Goal: Task Accomplishment & Management: Use online tool/utility

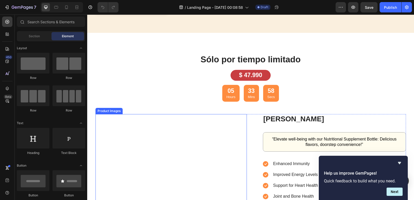
scroll to position [829, 0]
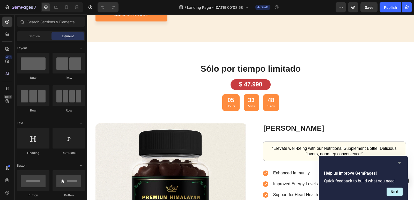
drag, startPoint x: 401, startPoint y: 162, endPoint x: 323, endPoint y: 126, distance: 86.3
click at [401, 162] on icon "Hide survey" at bounding box center [400, 163] width 6 height 6
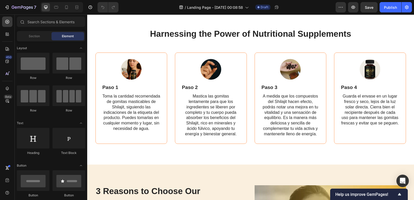
scroll to position [492, 0]
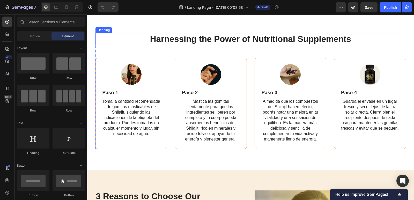
click at [266, 39] on h2 "Harnessing the Power of Nutritional Supplements" at bounding box center [251, 39] width 311 height 12
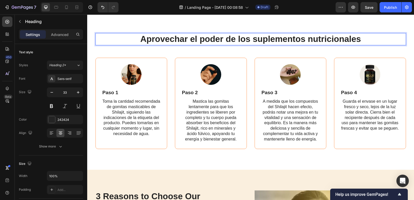
click at [203, 39] on p "Aprovechar el poder de los suplementos nutricionales" at bounding box center [251, 39] width 310 height 11
drag, startPoint x: 253, startPoint y: 38, endPoint x: 256, endPoint y: 40, distance: 3.1
click at [254, 38] on p "Aprovechar el Poder de los suplementos nutricionales" at bounding box center [251, 39] width 310 height 11
click at [311, 39] on p "Aprovechar el Poder de los Suplementos nutricionales" at bounding box center [251, 39] width 310 height 11
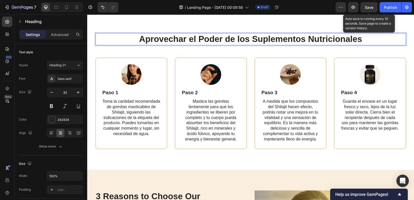
click at [370, 12] on button "Save" at bounding box center [369, 7] width 17 height 10
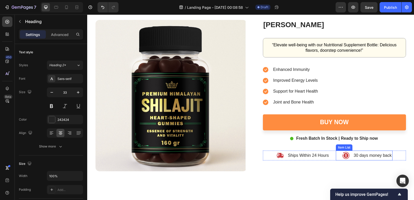
scroll to position [906, 0]
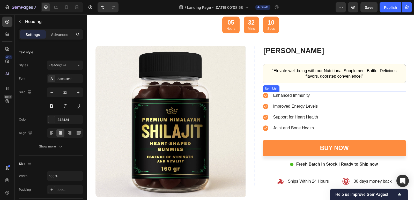
click at [285, 96] on p "Enhanced Immunity" at bounding box center [295, 95] width 45 height 6
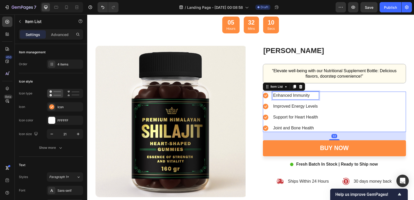
click at [288, 94] on p "Enhanced Immunity" at bounding box center [295, 95] width 45 height 6
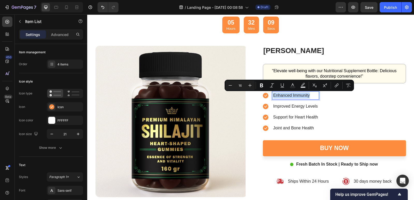
click at [288, 94] on p "Enhanced Immunity" at bounding box center [295, 95] width 45 height 6
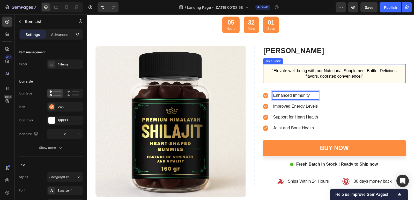
click at [299, 75] on p "“Elevate well-being with our Nutritional Supplement Bottle: Delicious flavors, …" at bounding box center [335, 73] width 130 height 11
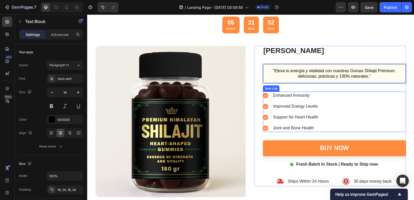
click at [300, 96] on p "Enhanced Immunity" at bounding box center [295, 95] width 45 height 6
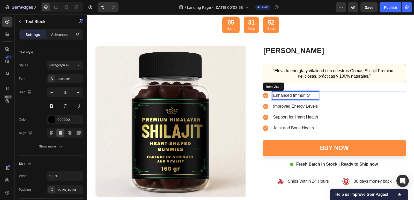
click at [300, 96] on p "Enhanced Immunity" at bounding box center [295, 95] width 45 height 6
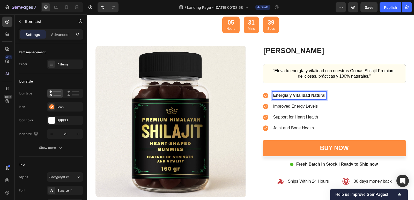
click at [282, 97] on strong "Energía y Vitalidad Natural" at bounding box center [299, 95] width 52 height 4
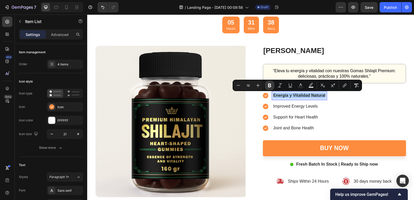
click at [272, 85] on icon "Editor contextual toolbar" at bounding box center [269, 85] width 5 height 5
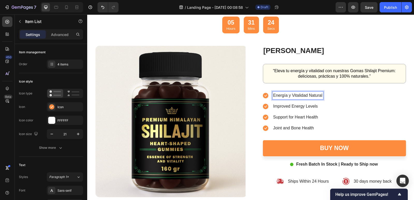
click at [286, 96] on p "Energía y Vitalidad Natural" at bounding box center [297, 95] width 49 height 6
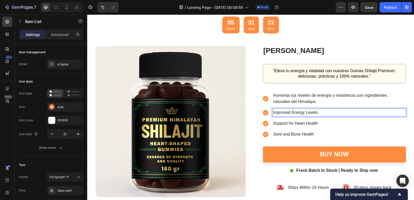
click at [292, 113] on p "Improved Energy Levels" at bounding box center [339, 113] width 132 height 6
click at [286, 113] on p "Improved Energy Levels" at bounding box center [339, 113] width 132 height 6
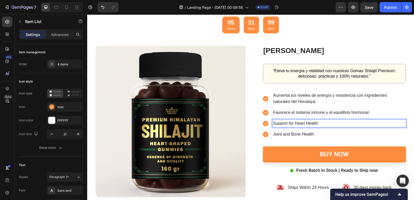
click at [276, 124] on p "Support for Heart Health" at bounding box center [339, 123] width 132 height 6
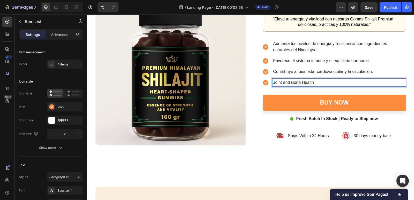
click at [298, 83] on p "Joint and Bone Health" at bounding box center [339, 83] width 132 height 6
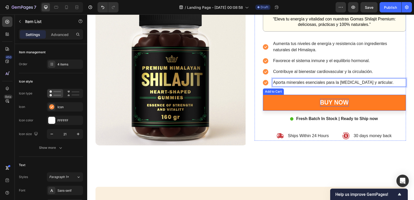
click at [320, 101] on div "Buy now" at bounding box center [334, 103] width 29 height 8
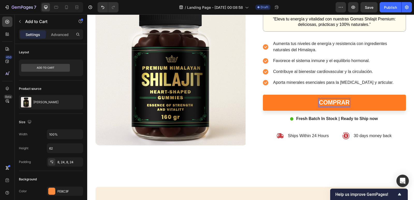
click at [263, 95] on button "COMPRAR" at bounding box center [334, 103] width 143 height 16
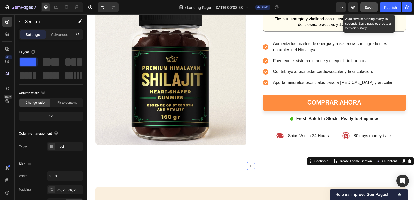
click at [368, 5] on span "Save" at bounding box center [369, 7] width 9 height 4
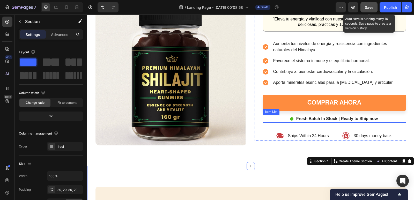
click at [304, 118] on p "Fresh Batch In Stock | Ready to Ship now" at bounding box center [338, 119] width 82 height 6
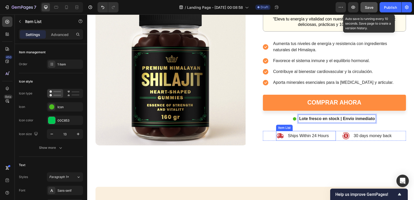
click at [305, 136] on p "Ships Within 24 Hours" at bounding box center [308, 136] width 41 height 6
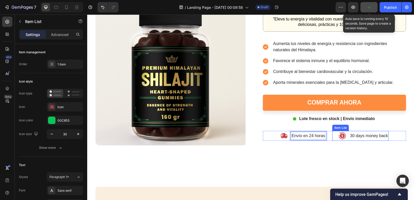
click at [363, 136] on p "30 days money back" at bounding box center [369, 136] width 38 height 6
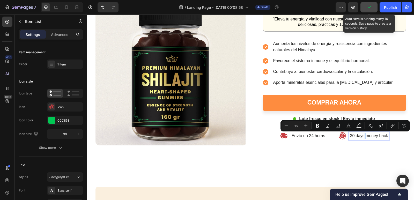
click at [363, 136] on p "30 days money back" at bounding box center [369, 136] width 38 height 6
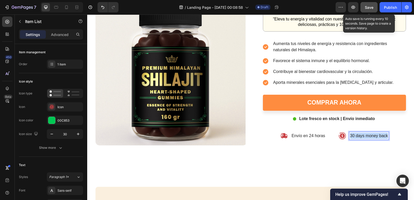
click at [363, 136] on p "30 days money back" at bounding box center [369, 136] width 38 height 6
click at [385, 137] on p "Garantía de devolución de 30 días" at bounding box center [369, 136] width 63 height 6
click at [381, 135] on p "Garantía de devolución de 30 días" at bounding box center [369, 136] width 63 height 6
click at [380, 135] on p "Garantía de devolución de 30 días" at bounding box center [369, 136] width 63 height 6
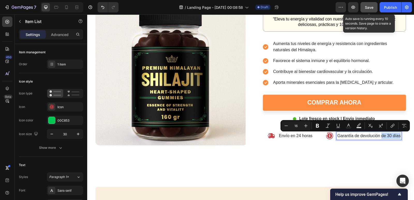
drag, startPoint x: 380, startPoint y: 135, endPoint x: 398, endPoint y: 134, distance: 17.9
click at [398, 134] on p "Garantía de devolución de 30 días" at bounding box center [369, 136] width 63 height 6
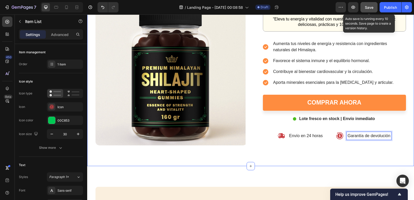
click at [370, 161] on div "Sólo por tiempo limitado Heading $ 47.990 Text Block 05 Hours 30 Mins 05 Secs C…" at bounding box center [250, 40] width 327 height 254
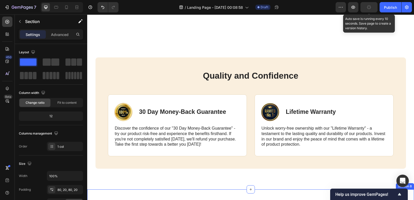
scroll to position [1114, 0]
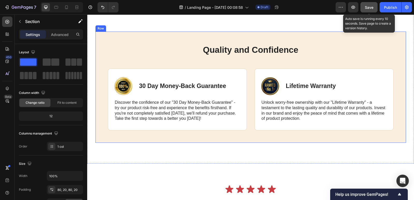
click at [230, 52] on h2 "Quality and Confidence" at bounding box center [251, 50] width 286 height 12
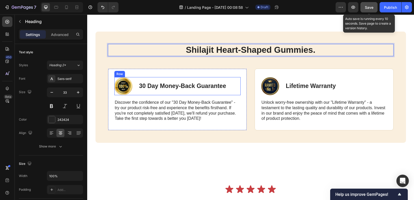
click at [170, 90] on p "30 Day Money-Back Guarantee" at bounding box center [182, 86] width 87 height 8
click at [170, 88] on p "30 Day Money-Back Guarantee" at bounding box center [182, 86] width 87 height 8
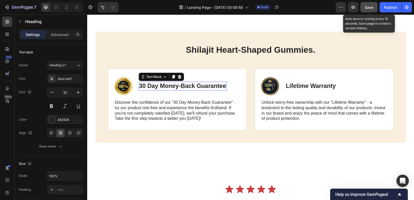
click at [170, 88] on p "30 Day Money-Back Guarantee" at bounding box center [182, 86] width 87 height 8
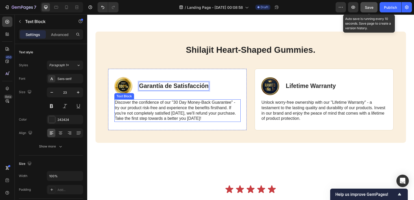
click at [161, 111] on p "Discover the confidence of our "30 Day Money-Back Guarantee" - try our product …" at bounding box center [177, 110] width 125 height 21
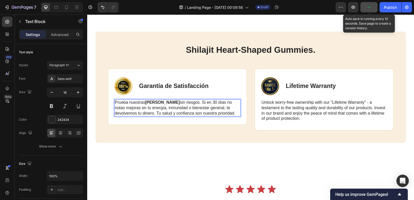
click at [197, 103] on p "Prueba nuestras Gomas Shilajit sin riesgos. Si en 30 días no notas mejoras en t…" at bounding box center [177, 108] width 125 height 16
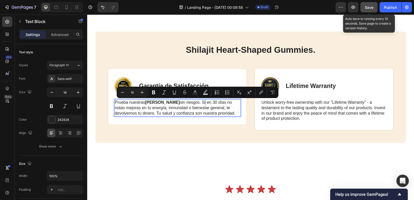
click at [198, 103] on p "Prueba nuestras Gomas Shilajit sin riesgos. Si en 30 días no notas mejoras en t…" at bounding box center [177, 108] width 125 height 16
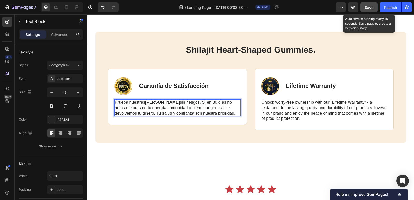
click at [209, 102] on p "Prueba nuestras Gomas Shilajit sin riesgos. Si en 30 días no notas mejoras en t…" at bounding box center [177, 108] width 125 height 16
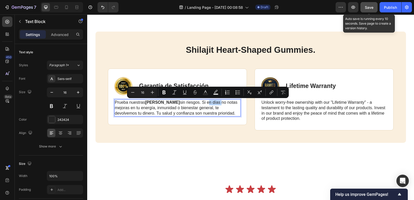
drag, startPoint x: 215, startPoint y: 103, endPoint x: 202, endPoint y: 102, distance: 12.7
click at [202, 102] on p "Prueba nuestras Gomas Shilajit sin riesgos. Si en días no notas mejoras en tu e…" at bounding box center [177, 108] width 125 height 16
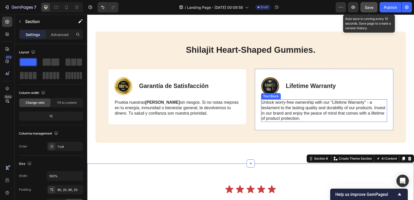
click at [291, 108] on p "Unlock worry-free ownership with our "Lifetime Warranty" - a testament to the l…" at bounding box center [324, 110] width 125 height 21
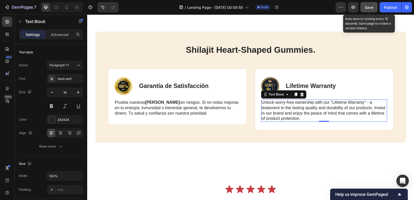
click at [277, 109] on p "Unlock worry-free ownership with our "Lifetime Warranty" - a testament to the l…" at bounding box center [324, 110] width 125 height 21
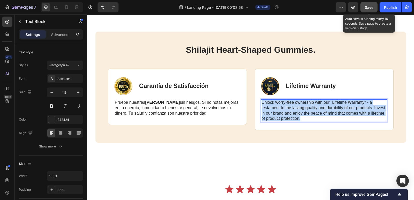
click at [277, 109] on p "Unlock worry-free ownership with our "Lifetime Warranty" - a testament to the l…" at bounding box center [324, 110] width 125 height 21
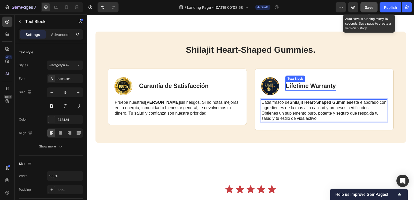
click at [304, 87] on p "Lifetime Warranty" at bounding box center [311, 86] width 50 height 8
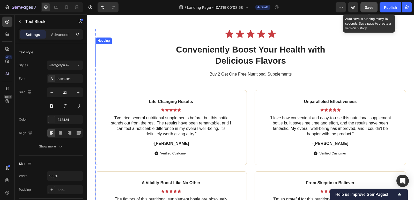
scroll to position [1295, 0]
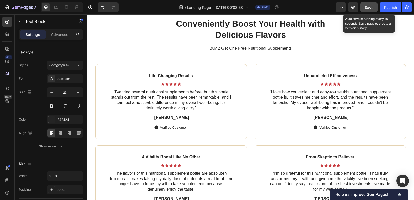
click at [371, 8] on span "Save" at bounding box center [369, 7] width 9 height 4
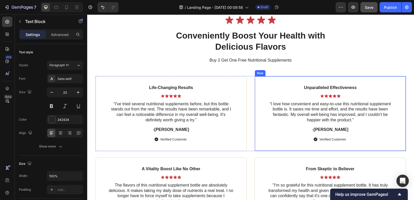
scroll to position [1243, 0]
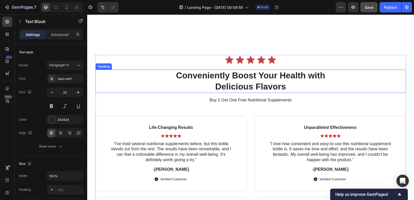
click at [223, 74] on h2 "Conveniently Boost Your Health with Delicious Flavors" at bounding box center [250, 81] width 177 height 23
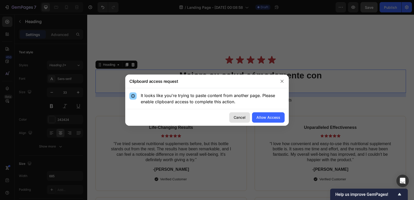
click at [239, 116] on div "Cancel" at bounding box center [240, 117] width 12 height 5
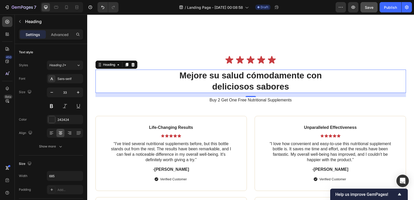
click at [253, 84] on p "Mejore su salud cómodamente con deliciosos sabores" at bounding box center [251, 81] width 176 height 22
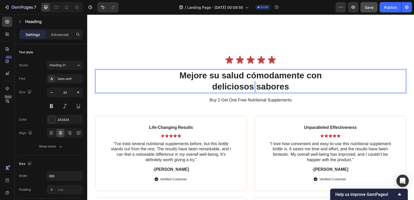
click at [253, 84] on p "Mejore su salud cómodamente con deliciosos sabores" at bounding box center [251, 81] width 176 height 22
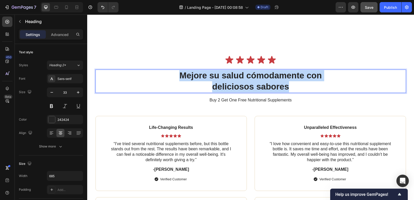
click at [253, 84] on p "Mejore su salud cómodamente con deliciosos sabores" at bounding box center [251, 81] width 176 height 22
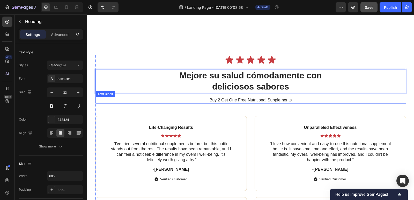
click at [262, 101] on p "Buy 2 Get One Free Nutritional Supplements" at bounding box center [251, 100] width 310 height 5
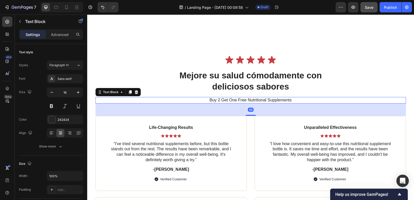
click at [262, 101] on p "Buy 2 Get One Free Nutritional Supplements" at bounding box center [251, 100] width 310 height 5
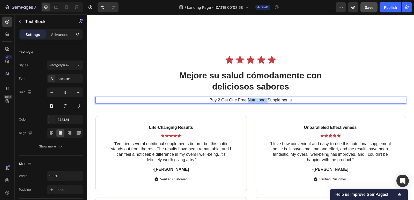
click at [262, 101] on p "Buy 2 Get One Free Nutritional Supplements" at bounding box center [251, 100] width 310 height 5
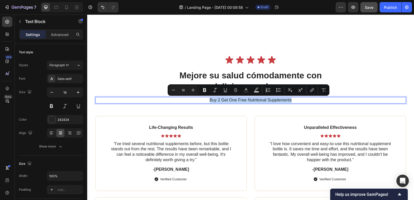
copy p "Buy 2 Get One Free Nutritional Supplements"
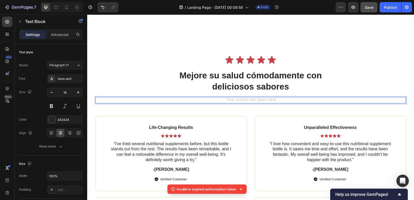
click at [147, 99] on div "Rich Text Editor. Editing area: main" at bounding box center [251, 100] width 311 height 6
click at [324, 101] on div "Rich Text Editor. Editing area: main" at bounding box center [251, 100] width 311 height 6
click at [390, 98] on div "Rich Text Editor. Editing area: main" at bounding box center [251, 100] width 311 height 6
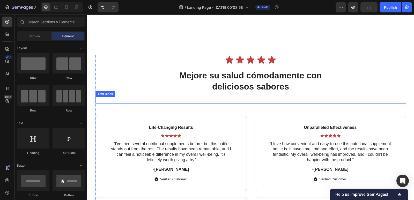
click at [248, 99] on p "Rich Text Editor. Editing area: main" at bounding box center [251, 100] width 310 height 5
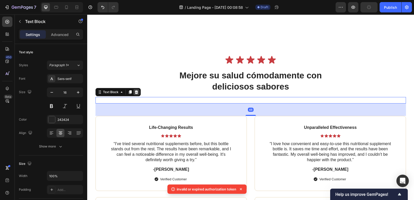
click at [134, 94] on icon at bounding box center [136, 92] width 4 height 4
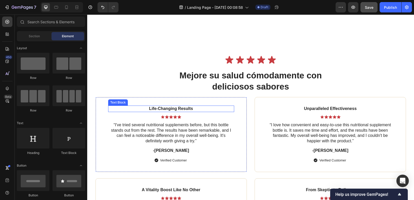
click at [162, 109] on p "Life-Changing Results" at bounding box center [171, 108] width 125 height 5
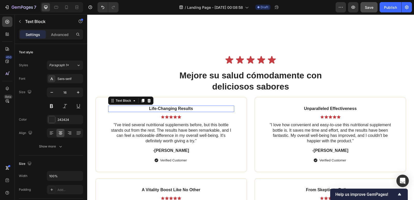
click at [162, 109] on p "Life-Changing Results" at bounding box center [171, 108] width 125 height 5
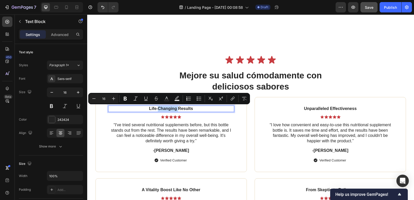
click at [162, 109] on p "Life-Changing Results" at bounding box center [171, 108] width 125 height 5
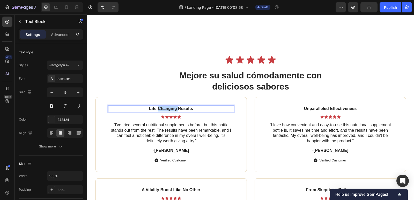
click at [162, 109] on p "Life-Changing Results" at bounding box center [171, 108] width 125 height 5
click at [181, 129] on p "“I've tried several nutritional supplements before, but this bottle stands out …" at bounding box center [171, 133] width 125 height 21
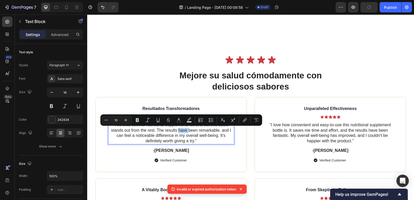
click at [162, 127] on p "“I've tried several nutritional supplements before, but this bottle stands out …" at bounding box center [171, 133] width 125 height 21
click at [161, 131] on p "“I've tried several nutritional supplements before, but this bottle stands out …" at bounding box center [171, 133] width 125 height 21
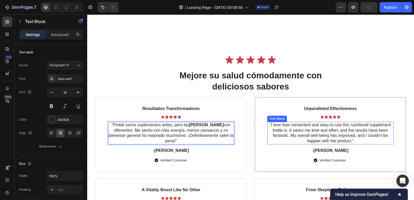
click at [313, 127] on p "“I love how convenient and easy-to-use this nutritional supplement bottle is. I…" at bounding box center [330, 133] width 125 height 21
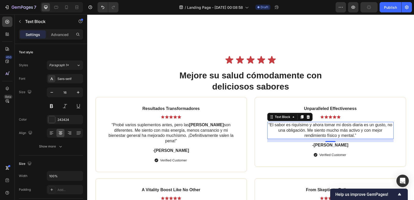
click at [328, 145] on div "12" at bounding box center [330, 146] width 5 height 4
click at [333, 145] on p "-[PERSON_NAME]" at bounding box center [330, 145] width 125 height 5
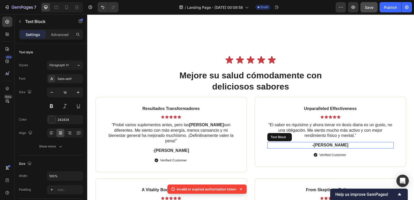
click at [330, 145] on p "-[PERSON_NAME]" at bounding box center [330, 145] width 125 height 5
click at [334, 145] on p "-[PERSON_NAME]" at bounding box center [330, 145] width 125 height 5
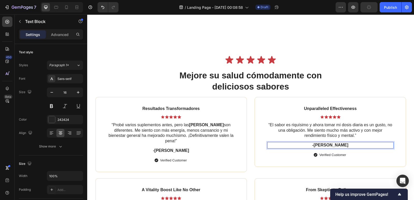
click at [331, 144] on p "-[PERSON_NAME]" at bounding box center [330, 145] width 125 height 5
click at [329, 145] on p "-[PERSON_NAME]" at bounding box center [330, 145] width 125 height 5
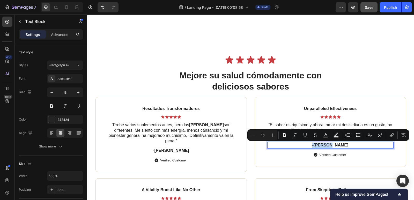
click at [328, 146] on p "-[PERSON_NAME]" at bounding box center [330, 145] width 125 height 5
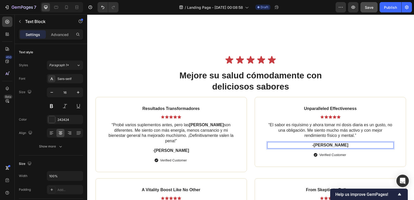
click at [330, 146] on p "-[PERSON_NAME]" at bounding box center [330, 145] width 125 height 5
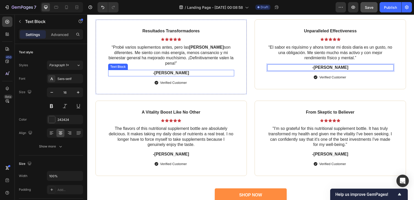
scroll to position [1347, 0]
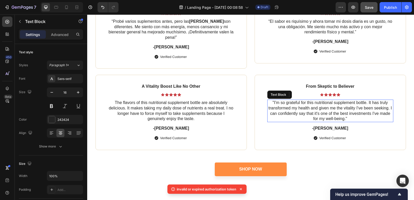
click at [307, 107] on p ""I'm so grateful for this nutritional supplement bottle. It has truly transform…" at bounding box center [330, 110] width 125 height 21
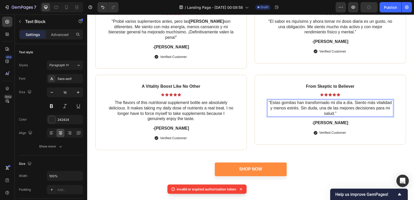
scroll to position [1321, 0]
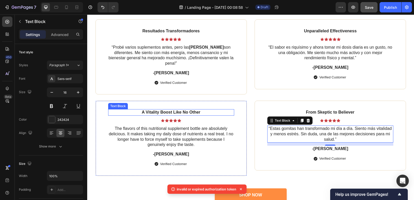
click at [175, 112] on p "A Vitality Boost Like No Other" at bounding box center [171, 112] width 125 height 5
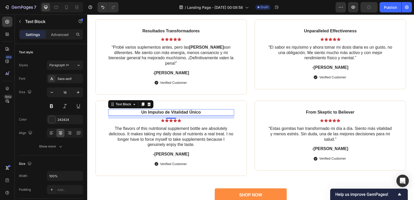
click at [158, 129] on p "The flavors of this nutritional supplement bottle are absolutely delicious. It …" at bounding box center [171, 136] width 125 height 21
click at [159, 131] on p "The flavors of this nutritional supplement bottle are absolutely delicious. It …" at bounding box center [171, 136] width 125 height 21
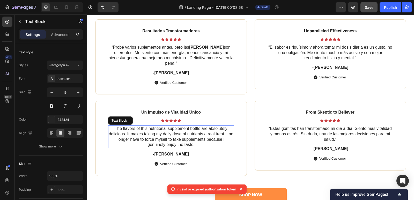
click at [159, 131] on p "The flavors of this nutritional supplement bottle are absolutely delicious. It …" at bounding box center [171, 136] width 125 height 21
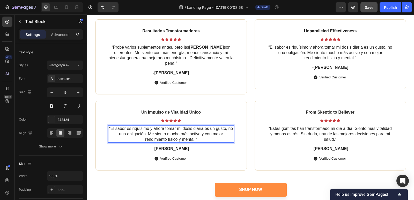
click at [371, 7] on span "Save" at bounding box center [369, 7] width 9 height 4
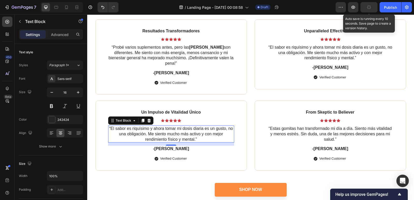
click at [316, 132] on p "“Estas gomitas han transformado mi día a día. Siento más vitalidad y menos estr…" at bounding box center [330, 134] width 125 height 16
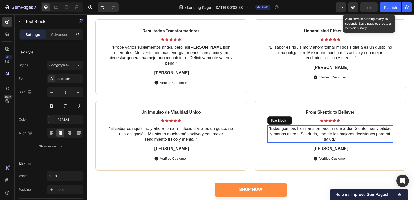
click at [316, 132] on p "“Estas gomitas han transformado mi día a día. Siento más vitalidad y menos estr…" at bounding box center [330, 134] width 125 height 16
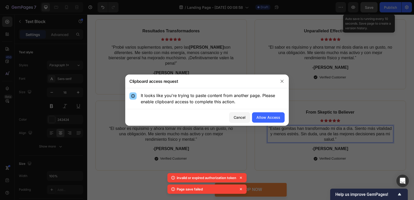
click at [240, 117] on div "Cancel" at bounding box center [240, 117] width 12 height 5
click at [267, 118] on div "Allow Access" at bounding box center [269, 117] width 24 height 5
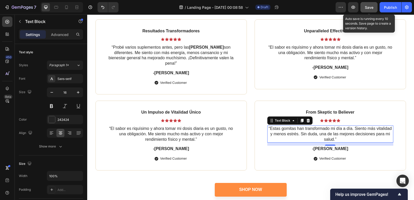
click at [368, 8] on span "Save" at bounding box center [369, 7] width 9 height 4
click at [361, 112] on p "From Skeptic to Believer" at bounding box center [330, 112] width 125 height 5
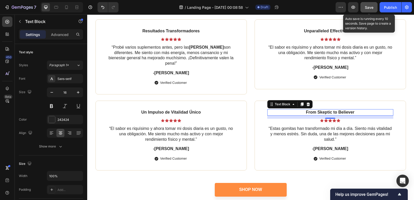
click at [345, 112] on p "From Skeptic to Believer" at bounding box center [330, 112] width 125 height 5
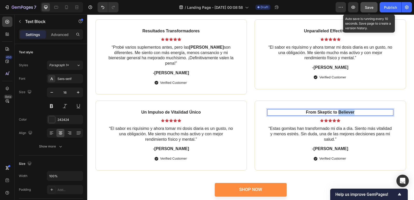
click at [345, 112] on p "From Skeptic to Believer" at bounding box center [330, 112] width 125 height 5
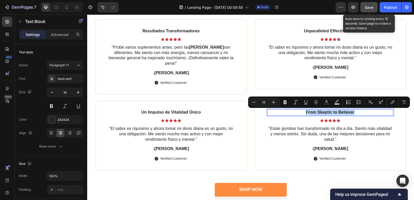
click at [345, 112] on p "From Skeptic to Believer" at bounding box center [330, 112] width 125 height 5
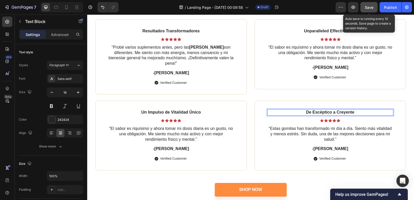
scroll to position [1295, 0]
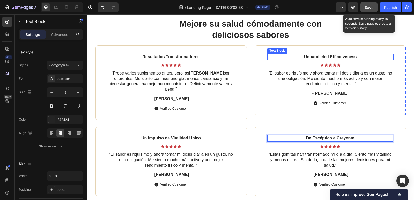
click at [327, 54] on div "Unparalleled Effectiveness" at bounding box center [331, 57] width 126 height 6
click at [325, 56] on p "Unparalleled Effectiveness" at bounding box center [330, 56] width 125 height 5
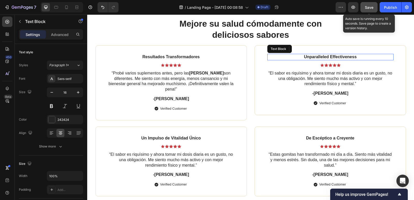
click at [325, 56] on p "Unparalleled Effectiveness" at bounding box center [330, 56] width 125 height 5
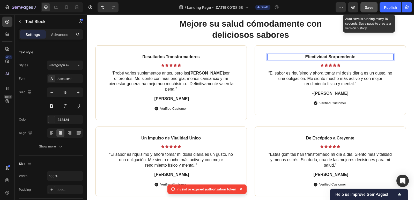
click at [369, 8] on span "Save" at bounding box center [369, 7] width 9 height 4
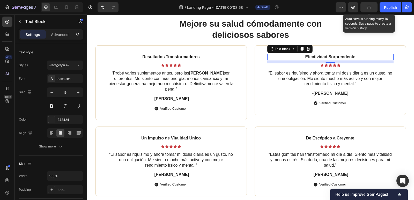
click at [409, 74] on div "Icon Icon Icon Icon Icon Icon List Mejore su salud cómodamente con deliciosos s…" at bounding box center [250, 112] width 327 height 261
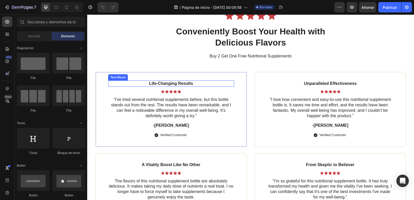
scroll to position [1217, 0]
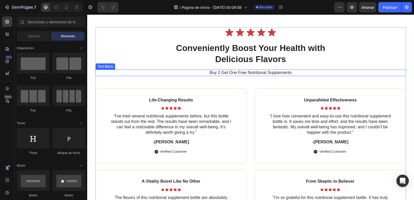
click at [163, 76] on p "Buy 2 Get One Free Nutritional Supplements" at bounding box center [251, 72] width 310 height 5
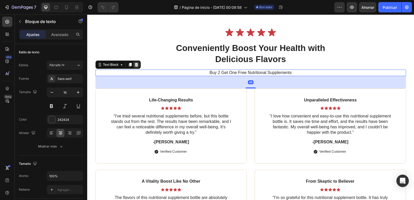
click at [135, 67] on icon at bounding box center [136, 65] width 3 height 4
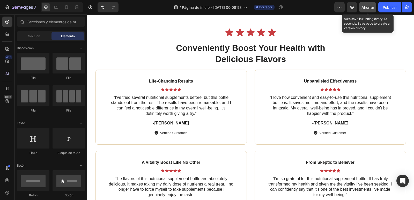
click at [370, 5] on div "Ahorrar" at bounding box center [368, 7] width 13 height 5
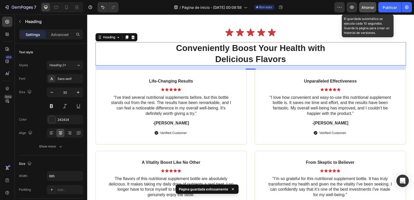
click at [278, 60] on h2 "Conveniently Boost Your Health with Delicious Flavors" at bounding box center [250, 53] width 177 height 23
click at [278, 60] on p "Conveniently Boost Your Health with Delicious Flavors" at bounding box center [251, 54] width 176 height 22
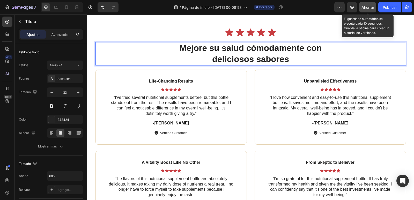
click at [363, 10] on div "Ahorrar" at bounding box center [368, 7] width 13 height 5
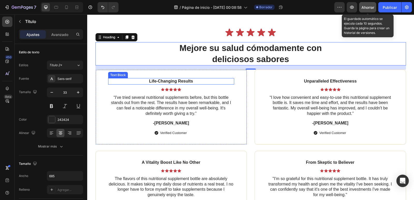
click at [166, 84] on p "Life-Changing Results" at bounding box center [171, 81] width 125 height 5
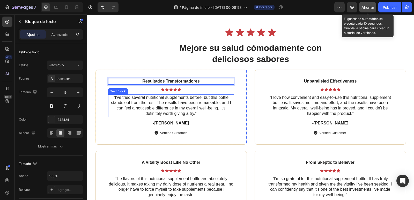
click at [164, 112] on p "“I've tried several nutritional supplements before, but this bottle stands out …" at bounding box center [171, 105] width 125 height 21
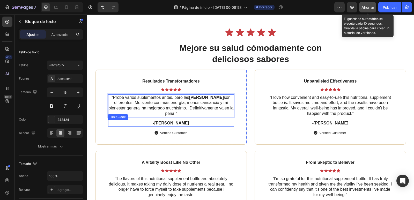
click at [170, 126] on p "-[PERSON_NAME]" at bounding box center [171, 123] width 125 height 5
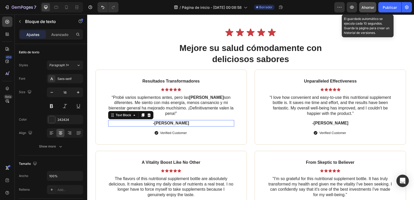
click at [171, 126] on p "-[PERSON_NAME]" at bounding box center [171, 123] width 125 height 5
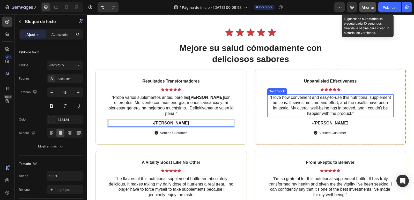
click at [304, 110] on p "“I love how convenient and easy-to-use this nutritional supplement bottle is. I…" at bounding box center [330, 105] width 125 height 21
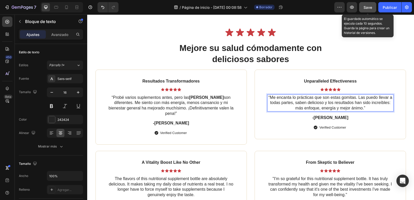
click at [330, 84] on p "Unparalleled Effectiveness" at bounding box center [330, 81] width 125 height 5
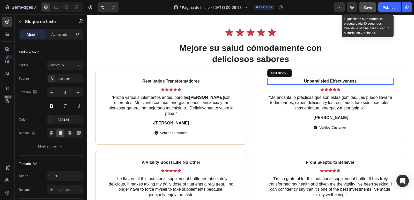
click at [330, 84] on p "Unparalleled Effectiveness" at bounding box center [330, 81] width 125 height 5
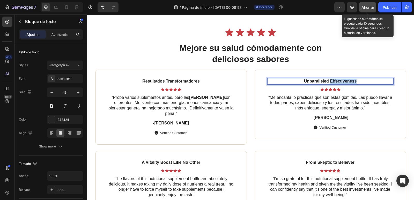
click at [330, 84] on p "Unparalleled Effectiveness" at bounding box center [330, 81] width 125 height 5
click at [328, 121] on p "-[PERSON_NAME]" at bounding box center [330, 117] width 125 height 5
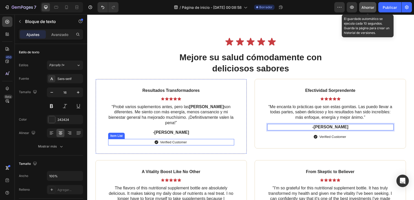
scroll to position [1295, 0]
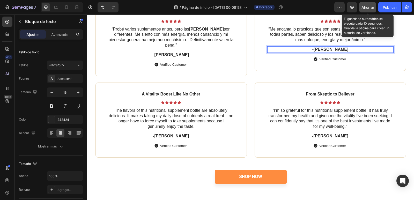
drag, startPoint x: 367, startPoint y: 9, endPoint x: 185, endPoint y: 37, distance: 184.6
click at [367, 9] on font "Ahorrar" at bounding box center [368, 7] width 13 height 4
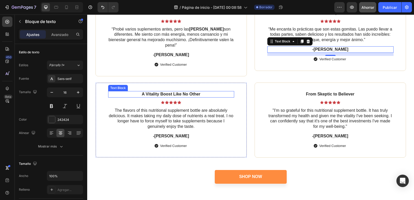
click at [171, 94] on p "A Vitality Boost Like No Other" at bounding box center [171, 94] width 125 height 5
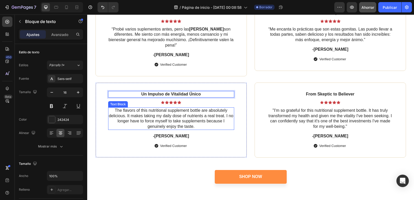
click at [182, 112] on p "The flavors of this nutritional supplement bottle are absolutely delicious. It …" at bounding box center [171, 118] width 125 height 21
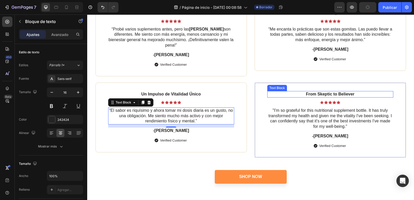
click at [321, 94] on p "From Skeptic to Believer" at bounding box center [330, 94] width 125 height 5
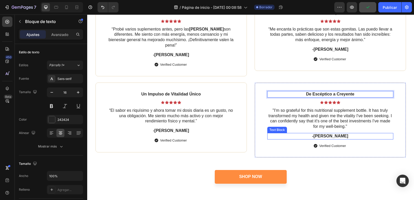
click at [326, 135] on p "-[PERSON_NAME]" at bounding box center [330, 136] width 125 height 5
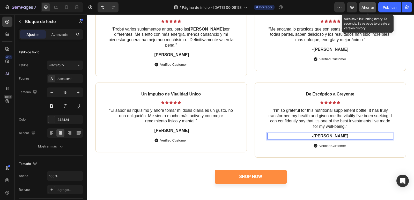
click at [373, 6] on font "Ahorrar" at bounding box center [368, 7] width 13 height 4
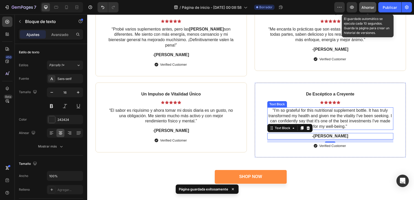
click at [314, 119] on p ""I'm so grateful for this nutritional supplement bottle. It has truly transform…" at bounding box center [330, 118] width 125 height 21
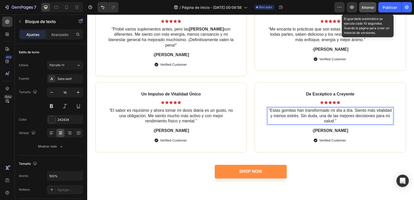
click at [370, 9] on font "Ahorrar" at bounding box center [368, 7] width 13 height 4
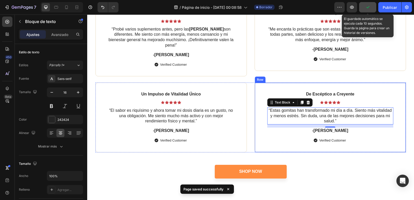
scroll to position [1347, 0]
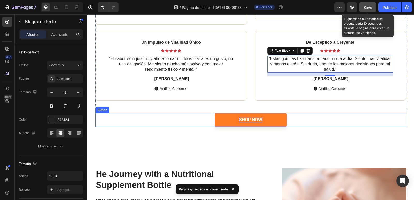
click at [254, 121] on div "Shop Now" at bounding box center [250, 119] width 23 height 5
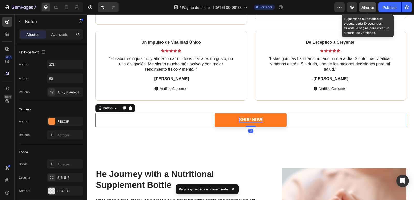
click at [251, 117] on div "Shop Now" at bounding box center [250, 119] width 23 height 5
click at [251, 117] on p "Shop Now" at bounding box center [250, 119] width 23 height 5
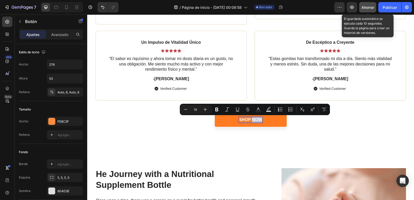
click at [251, 117] on p "Shop Now" at bounding box center [250, 119] width 23 height 5
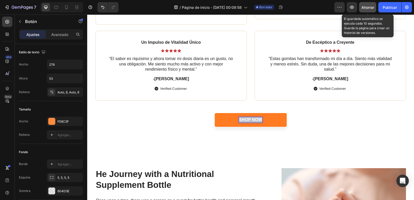
drag, startPoint x: 238, startPoint y: 120, endPoint x: 263, endPoint y: 117, distance: 25.1
click at [263, 117] on link "Shop Now" at bounding box center [251, 120] width 72 height 14
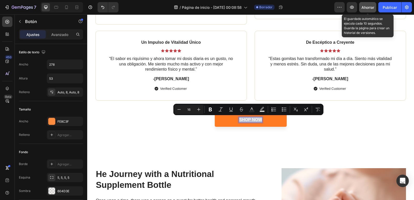
copy p "Shop Now"
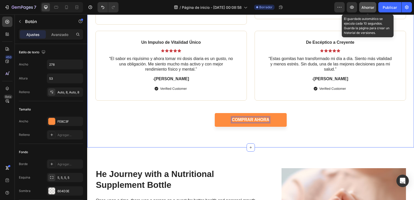
click at [312, 130] on div "Icon Icon Icon Icon Icon Icon List Mejore su salud cómodamente con deliciosos s…" at bounding box center [250, 17] width 327 height 261
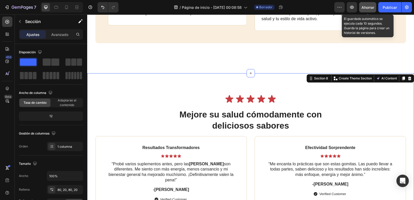
scroll to position [1140, 0]
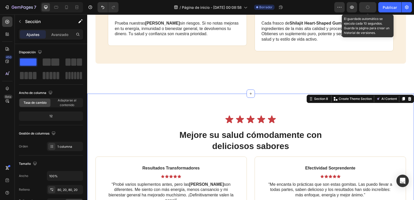
click at [366, 9] on icon "button" at bounding box center [368, 7] width 6 height 6
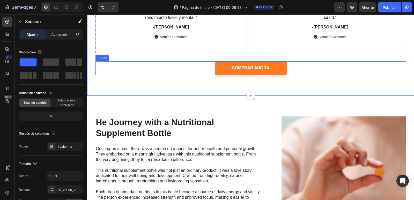
scroll to position [1295, 0]
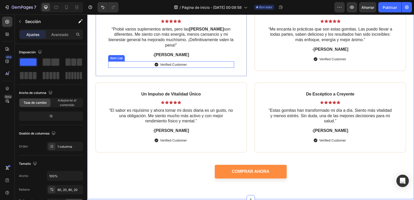
click at [179, 66] on p "Verified Customer" at bounding box center [173, 64] width 27 height 5
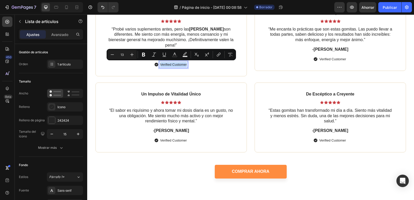
copy p "Verified Customer"
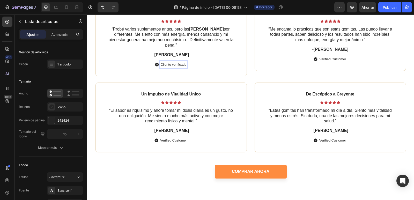
click at [179, 64] on p "Cliente verificado" at bounding box center [174, 64] width 26 height 5
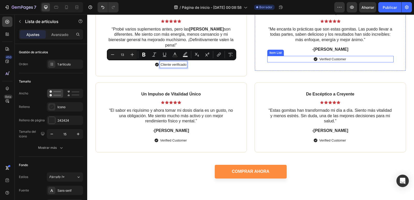
click at [330, 59] on p "Verified Customer" at bounding box center [333, 59] width 27 height 5
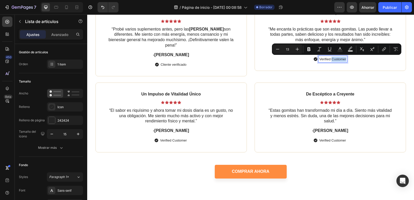
click at [330, 59] on p "Verified Customer" at bounding box center [333, 59] width 27 height 5
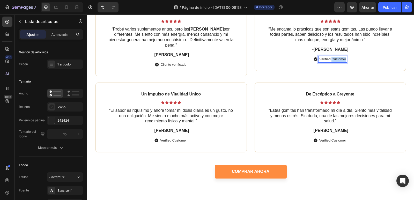
click at [330, 59] on p "Verified Customer" at bounding box center [333, 59] width 27 height 5
click at [169, 140] on p "Verified Customer" at bounding box center [173, 140] width 27 height 5
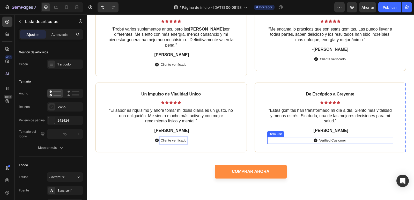
click at [328, 141] on p "Verified Customer" at bounding box center [333, 140] width 27 height 5
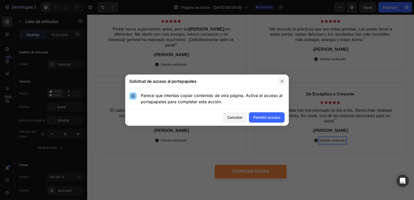
click at [283, 83] on icon "button" at bounding box center [282, 81] width 4 height 4
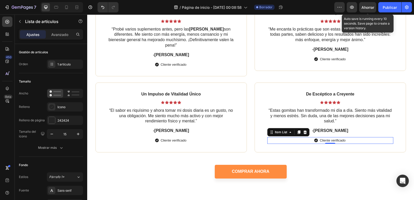
click at [373, 9] on font "Ahorrar" at bounding box center [368, 7] width 13 height 4
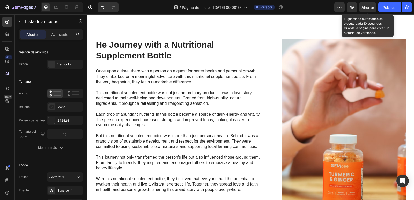
scroll to position [1502, 0]
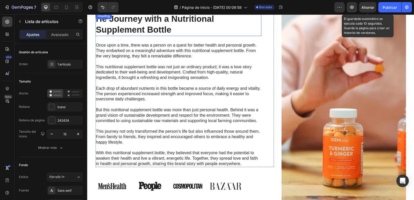
click at [142, 26] on h2 "He Journey with a Nutritional Supplement Bottle" at bounding box center [179, 24] width 166 height 23
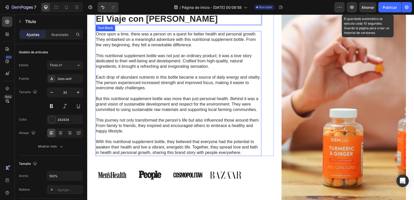
scroll to position [1496, 0]
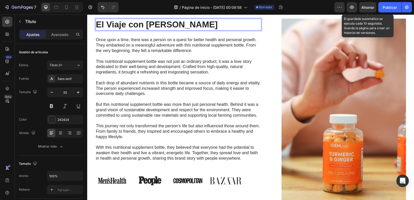
click at [126, 25] on p "El Viaje con Gomas Shilajit" at bounding box center [178, 24] width 165 height 11
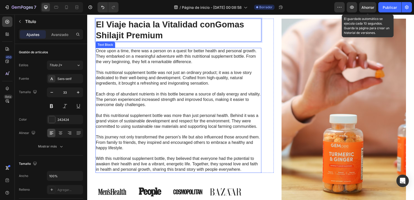
click at [146, 73] on p "This nutritional supplement bottle was not just an ordinary product; it was a l…" at bounding box center [178, 78] width 165 height 16
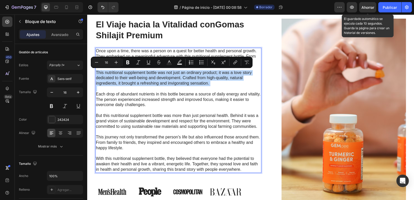
click at [105, 78] on p "This nutritional supplement bottle was not just an ordinary product; it was a l…" at bounding box center [178, 78] width 165 height 16
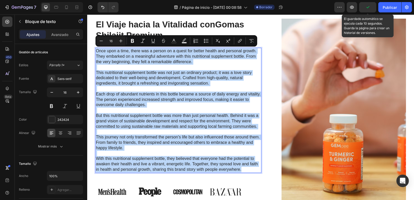
drag, startPoint x: 96, startPoint y: 51, endPoint x: 246, endPoint y: 168, distance: 190.4
click at [246, 168] on div "Once upon a time, there was a person on a quest for better health and personal …" at bounding box center [179, 110] width 166 height 125
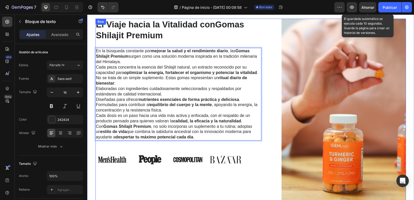
click at [226, 189] on div "El Viaje hacia la Vitalidad con Gomas Shilajit Premium Heading En la búsqueda c…" at bounding box center [185, 114] width 178 height 190
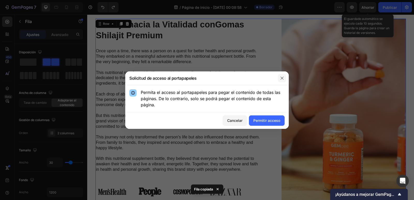
click at [285, 79] on button "button" at bounding box center [282, 78] width 8 height 8
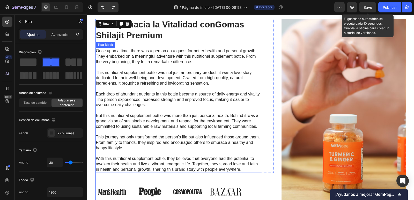
click at [192, 87] on p "Rich Text Editor. Editing area: main" at bounding box center [178, 88] width 165 height 5
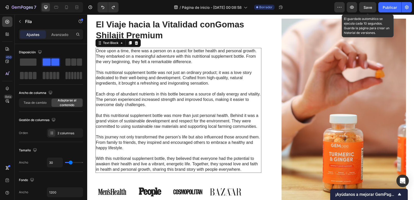
click at [192, 87] on p "Rich Text Editor. Editing area: main" at bounding box center [178, 88] width 165 height 5
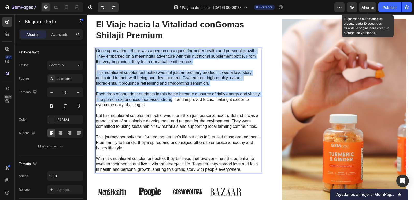
drag, startPoint x: 94, startPoint y: 51, endPoint x: 209, endPoint y: 125, distance: 136.8
click at [188, 114] on div "Once upon a time, there was a person on a quest for better health and personal …" at bounding box center [179, 110] width 166 height 125
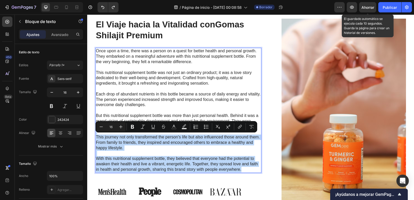
drag, startPoint x: 236, startPoint y: 143, endPoint x: 239, endPoint y: 171, distance: 27.4
click at [239, 171] on div "Once upon a time, there was a person on a quest for better health and personal …" at bounding box center [179, 110] width 166 height 125
click at [165, 84] on p "This nutritional supplement bottle was not just an ordinary product; it was a l…" at bounding box center [178, 78] width 165 height 16
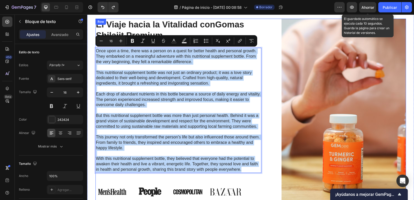
drag, startPoint x: 96, startPoint y: 51, endPoint x: 241, endPoint y: 173, distance: 190.1
click at [241, 173] on div "El Viaje hacia la Vitalidad con Gomas Shilajit Premium Heading Once upon a time…" at bounding box center [185, 114] width 178 height 190
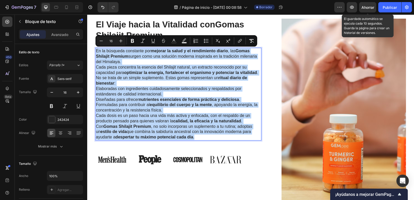
drag, startPoint x: 201, startPoint y: 136, endPoint x: 95, endPoint y: 51, distance: 135.2
click at [96, 51] on div "En la búsqueda constante por mejorar la salud y el rendimiento diario , las Gom…" at bounding box center [179, 94] width 166 height 93
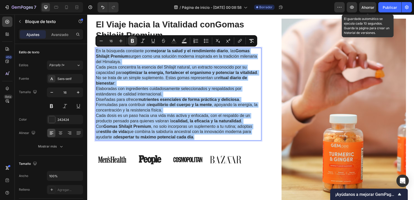
click at [131, 42] on icon "Editor contextual toolbar" at bounding box center [132, 40] width 5 height 5
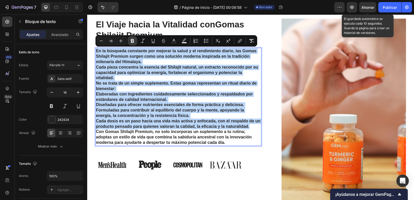
click at [131, 42] on div "El Viaje hacia la Vitalidad con Gomas Shilajit Premium Heading En la búsqueda c…" at bounding box center [179, 82] width 166 height 127
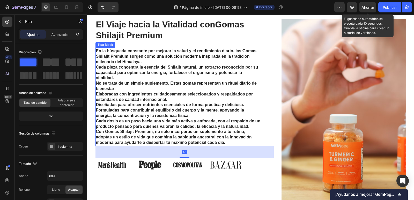
click at [192, 129] on p "Cada dosis es un paso hacia una vida más activa y enfocada, con el respaldo de …" at bounding box center [178, 124] width 165 height 11
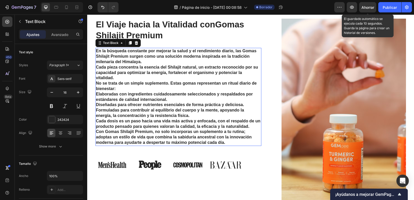
click at [192, 129] on p "Cada dosis es un paso hacia una vida más activa y enfocada, con el respaldo de …" at bounding box center [178, 124] width 165 height 11
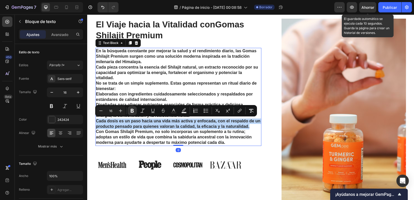
click at [229, 141] on p "Con Gomas Shilajit Premium, no solo incorporas un suplemento a tu rutina; adopt…" at bounding box center [178, 137] width 165 height 16
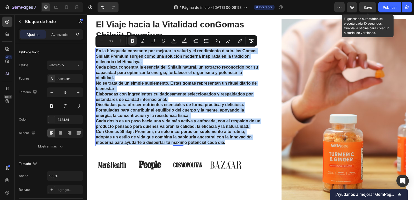
drag, startPoint x: 229, startPoint y: 141, endPoint x: 95, endPoint y: 49, distance: 162.8
click at [96, 49] on div "En la búsqueda constante por mejorar la salud y el rendimiento diario, las Goma…" at bounding box center [179, 97] width 166 height 98
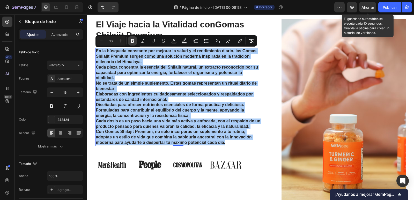
click at [132, 40] on icon "Editor contextual toolbar" at bounding box center [132, 41] width 3 height 4
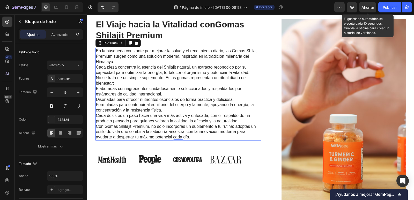
click at [118, 62] on p "En la búsqueda constante por mejorar la salud y el rendimiento diario, las Goma…" at bounding box center [178, 61] width 165 height 27
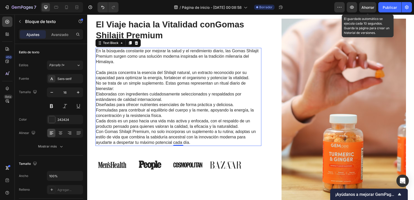
click at [120, 88] on p "No se trata de un simple suplemento. Estas gomas representan un ritual diario d…" at bounding box center [178, 86] width 165 height 11
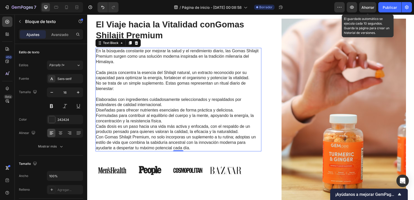
click at [171, 103] on p "Elaboradas con ingredientes cuidadosamente seleccionados y respaldados por está…" at bounding box center [178, 102] width 165 height 11
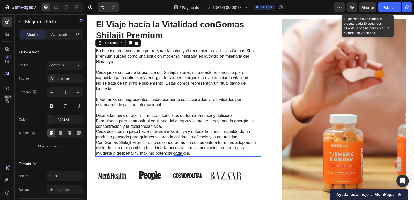
click at [168, 127] on p "Formuladas para contribuir al equilibrio del cuerpo y la mente, apoyando la ene…" at bounding box center [178, 124] width 165 height 11
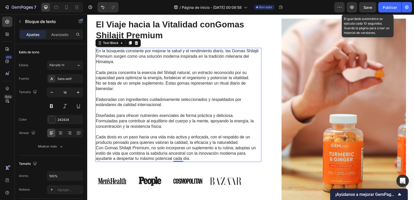
click at [247, 143] on p "Cada dosis es un paso hacia una vida más activa y enfocada, con el respaldo de …" at bounding box center [178, 140] width 165 height 11
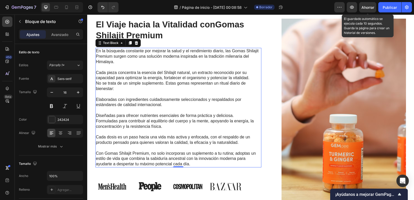
scroll to position [1522, 0]
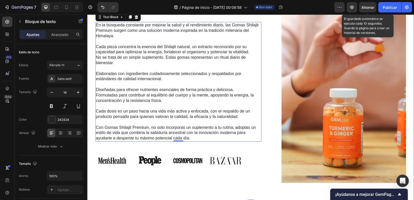
click at [265, 190] on div "El Viaje hacia la Vitalidad con Gomas Shilajit Premium Heading En la búsqueda c…" at bounding box center [250, 88] width 327 height 232
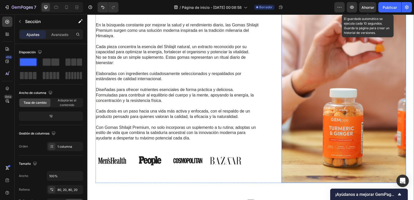
click at [350, 66] on img at bounding box center [344, 88] width 125 height 190
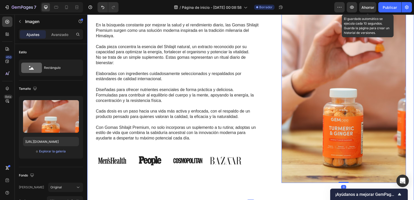
scroll to position [1445, 0]
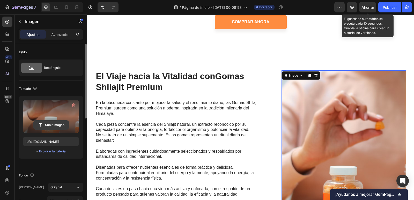
click at [50, 124] on input "file" at bounding box center [51, 125] width 35 height 9
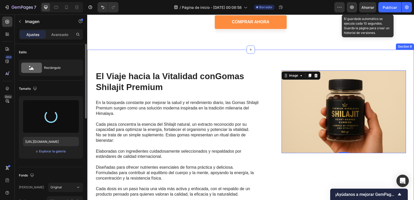
type input "https://cdn.shopify.com/s/files/1/0768/2870/5006/files/gempages_585788676244505…"
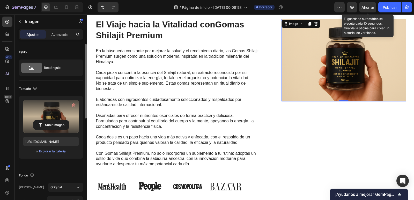
scroll to position [1522, 0]
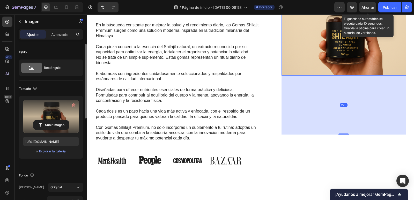
drag, startPoint x: 345, startPoint y: 75, endPoint x: 342, endPoint y: 134, distance: 59.2
click at [342, 134] on div at bounding box center [344, 134] width 10 height 1
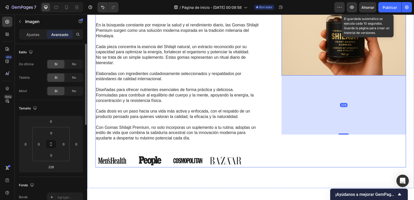
click at [330, 141] on div "Image 228" at bounding box center [344, 80] width 125 height 175
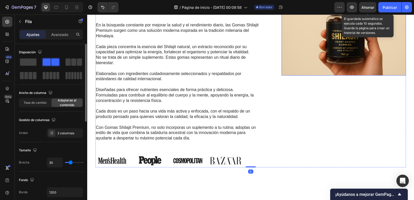
click at [349, 68] on img at bounding box center [344, 34] width 125 height 83
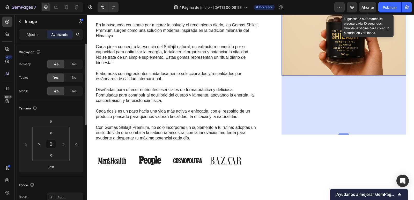
click at [317, 94] on div "El Viaje hacia la Vitalidad con Gomas Shilajit Premium Heading En la búsqueda c…" at bounding box center [250, 80] width 327 height 216
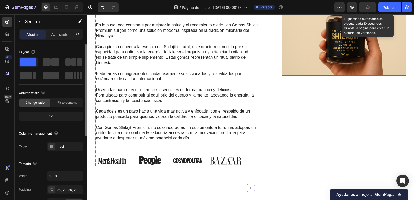
scroll to position [1419, 0]
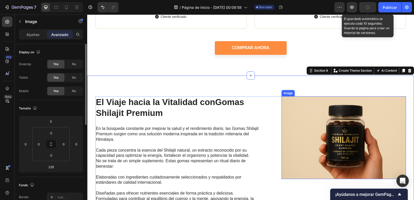
click at [338, 114] on img at bounding box center [344, 137] width 125 height 83
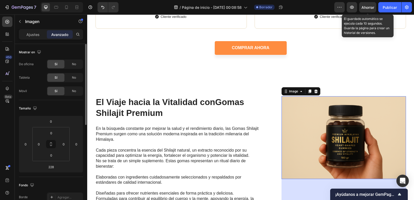
click at [317, 124] on img at bounding box center [344, 137] width 125 height 83
click at [344, 126] on img at bounding box center [344, 137] width 125 height 83
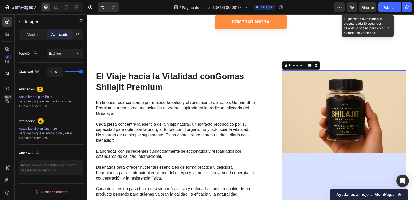
scroll to position [0, 0]
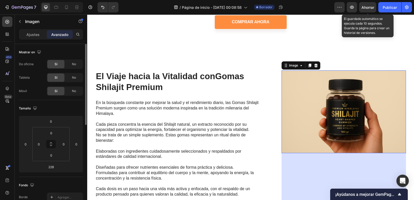
click at [366, 101] on img at bounding box center [344, 111] width 125 height 83
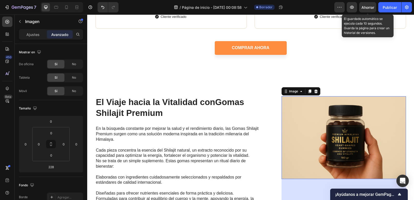
click at [355, 122] on img at bounding box center [344, 137] width 125 height 83
click at [294, 92] on div "Image" at bounding box center [293, 91] width 11 height 5
click at [325, 118] on img at bounding box center [344, 137] width 125 height 83
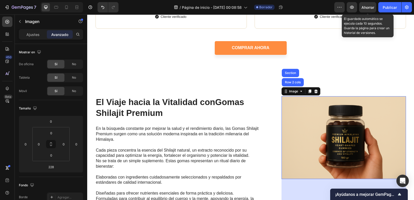
click at [325, 118] on img at bounding box center [344, 137] width 125 height 83
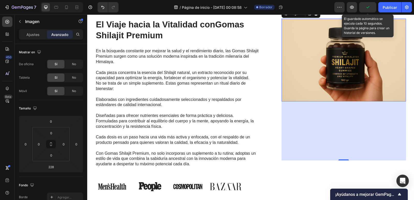
click at [315, 66] on img at bounding box center [344, 60] width 125 height 83
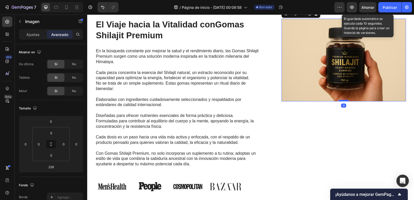
drag, startPoint x: 340, startPoint y: 160, endPoint x: 347, endPoint y: 100, distance: 59.9
click at [347, 100] on div at bounding box center [344, 101] width 10 height 2
type input "0"
click at [346, 70] on img at bounding box center [344, 60] width 125 height 83
click at [334, 70] on img at bounding box center [344, 60] width 125 height 83
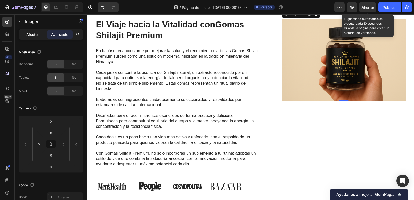
click at [35, 37] on div "Ajustes" at bounding box center [33, 34] width 26 height 8
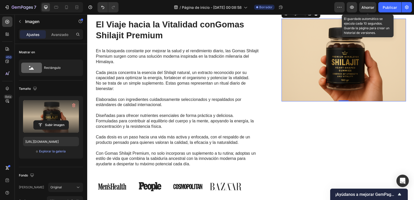
click at [50, 117] on label at bounding box center [51, 116] width 56 height 33
click at [50, 121] on input "file" at bounding box center [51, 125] width 35 height 9
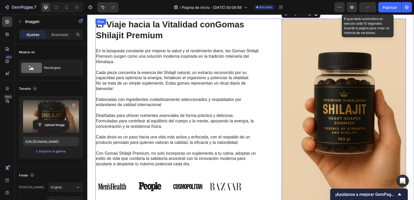
type input "https://cdn.shopify.com/s/files/1/0768/2870/5006/files/gempages_585788676244505…"
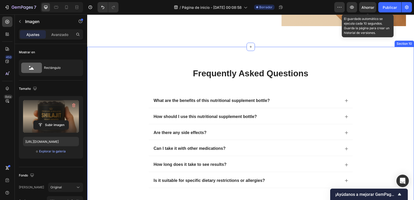
scroll to position [1702, 0]
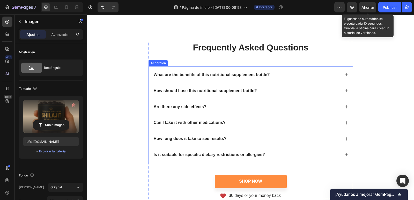
click at [346, 75] on icon at bounding box center [347, 75] width 4 height 4
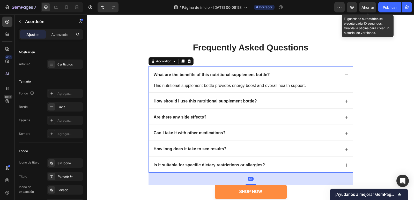
click at [345, 100] on icon at bounding box center [347, 101] width 4 height 4
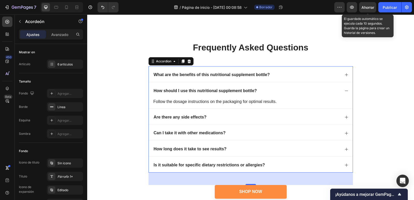
click at [345, 76] on icon at bounding box center [347, 75] width 4 height 4
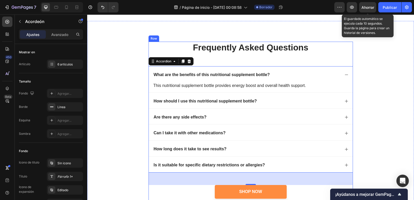
click at [277, 51] on p "frequently asked questions" at bounding box center [251, 47] width 204 height 11
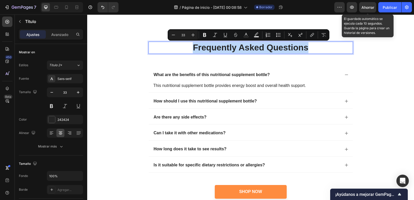
copy p "frequently asked questions"
click at [203, 48] on p "frequently asked questions" at bounding box center [251, 47] width 204 height 11
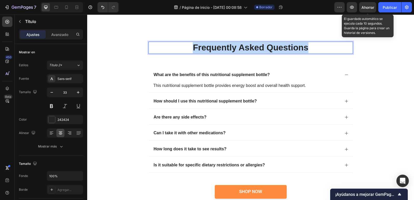
click at [203, 48] on p "frequently asked questions" at bounding box center [251, 47] width 204 height 11
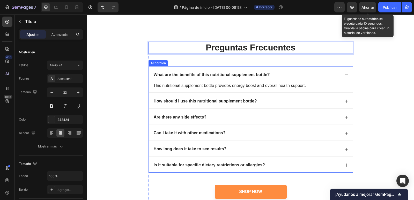
click at [206, 74] on p "What are the benefits of this nutritional supplement bottle?" at bounding box center [212, 74] width 116 height 5
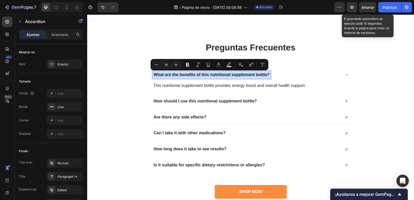
copy p "What are the benefits of this nutritional supplement bottle?"
click at [202, 73] on p "What are the benefits of this nutritional supplement bottle?" at bounding box center [212, 74] width 116 height 5
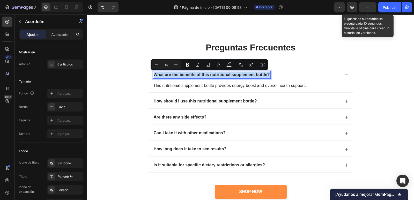
click at [202, 73] on p "What are the benefits of this nutritional supplement bottle?" at bounding box center [212, 74] width 116 height 5
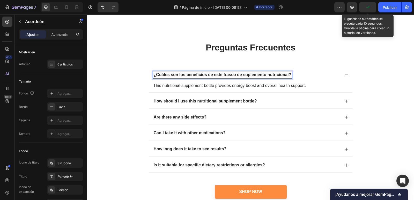
click at [194, 85] on p "This nutritional supplement bottle provides energy boost and overall health sup…" at bounding box center [251, 86] width 195 height 6
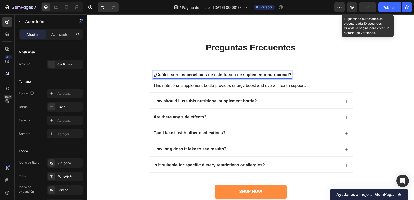
click at [178, 89] on p "This nutritional supplement bottle provides energy boost and overall health sup…" at bounding box center [251, 86] width 195 height 6
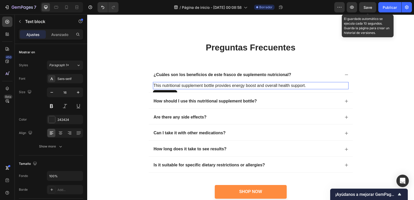
click at [370, 8] on span "Save" at bounding box center [368, 7] width 9 height 4
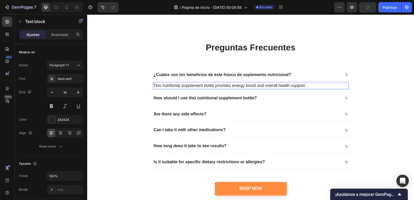
click at [188, 85] on p "This nutritional supplement bottle provides energy boost and overall health sup…" at bounding box center [251, 86] width 195 height 6
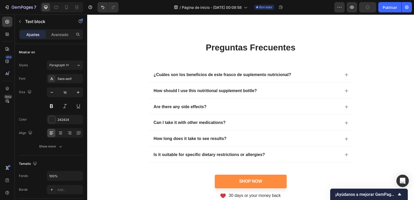
click at [188, 85] on div "¿Cuáles son los beneficios de este frasco de suplemento nutricional? This nutri…" at bounding box center [251, 114] width 205 height 96
click at [188, 85] on div "How should I use this nutritional supplement bottle?" at bounding box center [251, 90] width 204 height 16
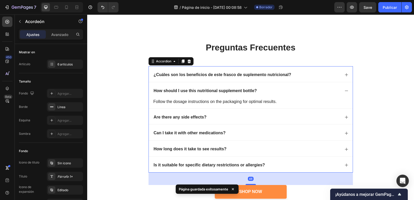
click at [345, 74] on icon at bounding box center [347, 75] width 4 height 4
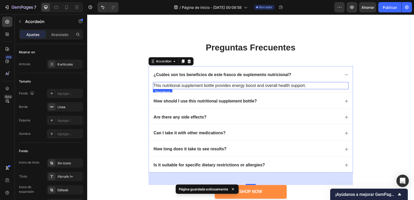
click at [244, 84] on p "This nutritional supplement bottle provides energy boost and overall health sup…" at bounding box center [251, 86] width 195 height 6
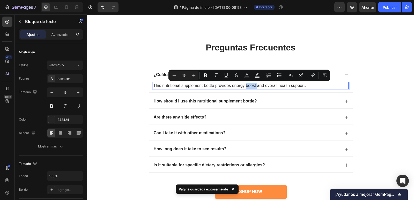
click at [244, 84] on p "This nutritional supplement bottle provides energy boost and overall health sup…" at bounding box center [251, 86] width 195 height 6
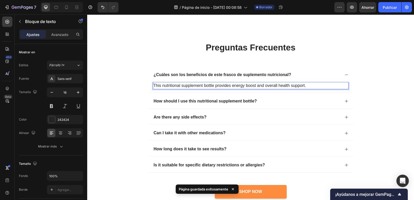
click at [244, 84] on p "This nutritional supplement bottle provides energy boost and overall health sup…" at bounding box center [251, 86] width 195 height 6
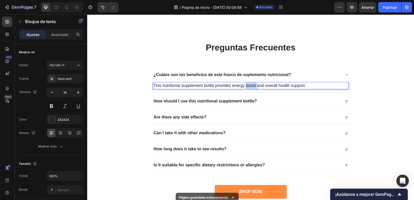
click at [244, 84] on p "This nutritional supplement bottle provides energy boost and overall health sup…" at bounding box center [251, 86] width 195 height 6
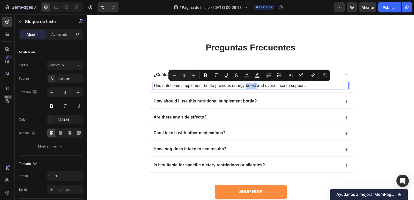
click at [244, 84] on p "This nutritional supplement bottle provides energy boost and overall health sup…" at bounding box center [251, 86] width 195 height 6
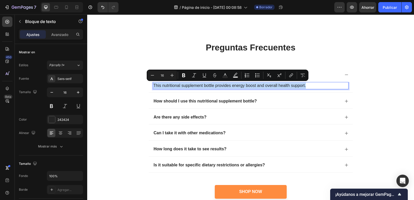
copy p "This nutritional supplement bottle provides energy boost and overall health sup…"
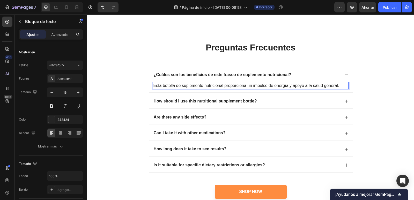
click at [159, 84] on p "Esta botella de suplemento nutricional proporciona un impulso de energía y apoy…" at bounding box center [251, 86] width 195 height 6
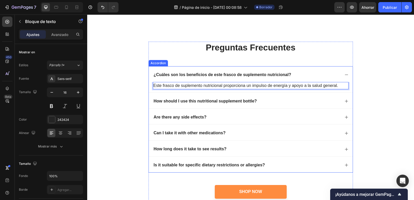
click at [215, 102] on p "How should I use this nutritional supplement bottle?" at bounding box center [205, 101] width 103 height 5
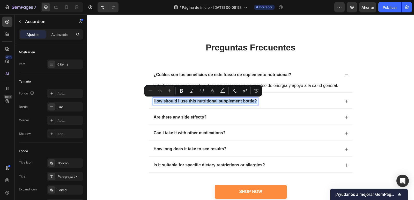
copy p "How should I use this nutritional supplement bottle?"
click at [183, 102] on p "How should I use this nutritional supplement bottle?" at bounding box center [205, 101] width 103 height 5
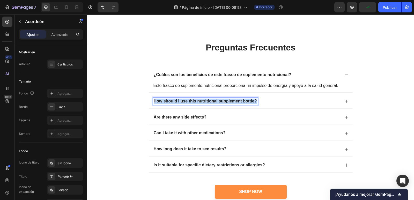
click at [183, 102] on p "How should I use this nutritional supplement bottle?" at bounding box center [205, 101] width 103 height 5
click at [346, 103] on icon at bounding box center [347, 101] width 4 height 4
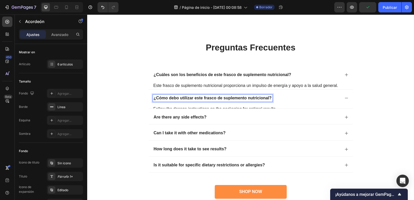
click at [345, 99] on icon at bounding box center [347, 98] width 4 height 4
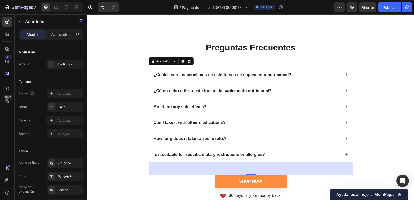
click at [346, 91] on icon at bounding box center [347, 91] width 4 height 4
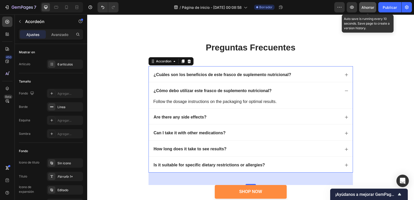
drag, startPoint x: 368, startPoint y: 4, endPoint x: 114, endPoint y: 83, distance: 265.7
click at [368, 4] on button "Ahorrar" at bounding box center [367, 7] width 17 height 10
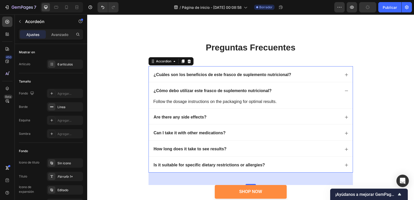
click at [194, 102] on p "Follow the dosage instructions on the packaging for optimal results." at bounding box center [251, 102] width 195 height 6
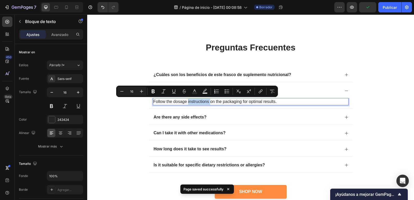
click at [194, 102] on p "Follow the dosage instructions on the packaging for optimal results." at bounding box center [251, 102] width 195 height 6
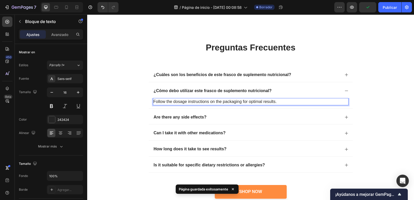
click at [194, 102] on p "Follow the dosage instructions on the packaging for optimal results." at bounding box center [251, 102] width 195 height 6
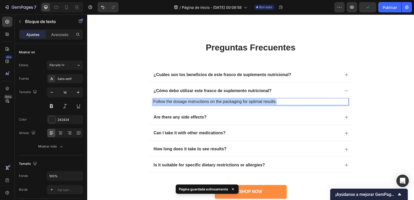
click at [194, 102] on p "Follow the dosage instructions on the packaging for optimal results." at bounding box center [251, 102] width 195 height 6
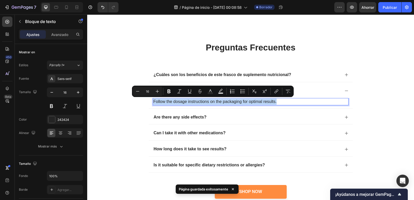
copy p "Follow the dosage instructions on the packaging for optimal results."
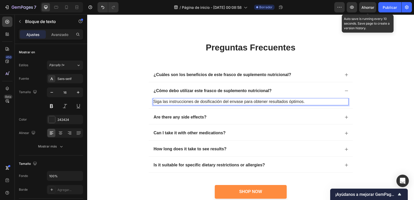
click at [367, 9] on font "Ahorrar" at bounding box center [368, 7] width 13 height 4
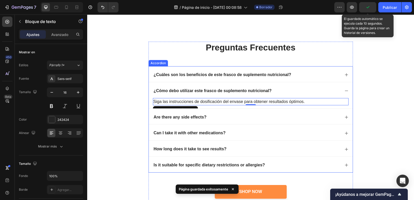
click at [165, 116] on p "Are there any side effects?" at bounding box center [180, 117] width 53 height 5
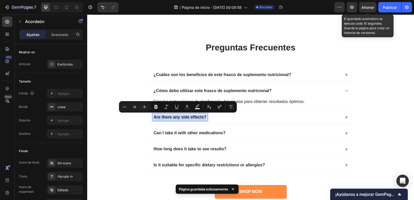
copy p "Are there any side effects?"
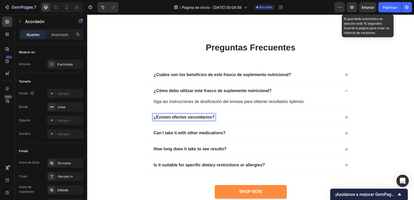
click at [346, 116] on icon at bounding box center [347, 117] width 4 height 4
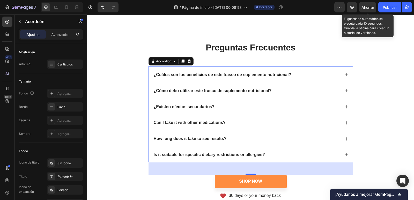
click at [345, 108] on icon at bounding box center [347, 107] width 4 height 4
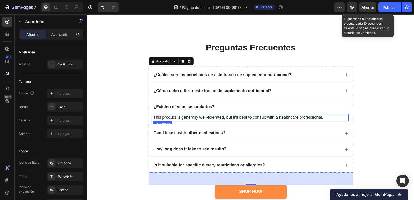
click at [208, 116] on p "This product is generally well-tolerated, but it's best to consult with a healt…" at bounding box center [251, 117] width 195 height 6
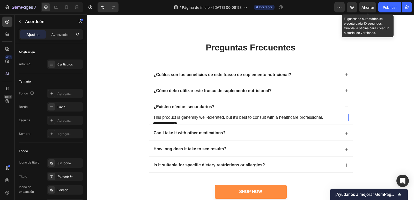
click at [208, 116] on p "This product is generally well-tolerated, but it's best to consult with a healt…" at bounding box center [251, 117] width 195 height 6
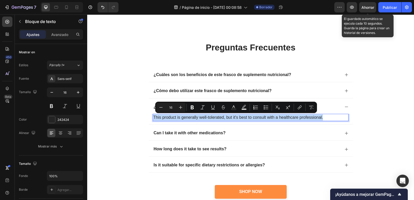
copy p "This product is generally well-tolerated, but it's best to consult with a healt…"
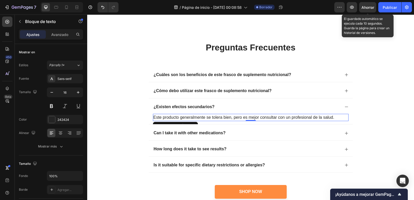
click at [374, 5] on font "Ahorrar" at bounding box center [368, 7] width 13 height 4
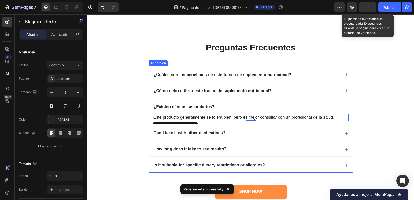
click at [345, 131] on icon at bounding box center [347, 133] width 4 height 4
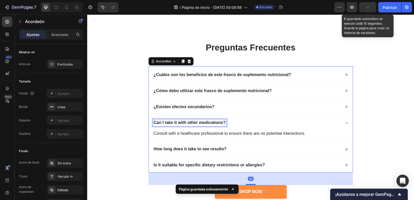
click at [206, 122] on p "Can I take it with other medications?" at bounding box center [190, 122] width 72 height 5
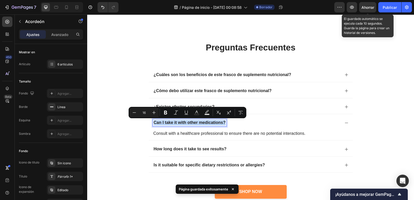
copy p "Can I take it with other medications?"
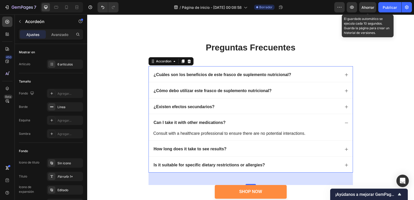
click at [196, 121] on p "Can I take it with other medications?" at bounding box center [190, 122] width 72 height 5
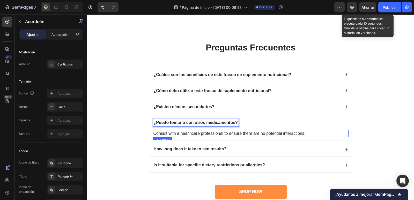
click at [196, 133] on p "Consult with a healthcare professional to ensure there are no potential interac…" at bounding box center [251, 134] width 195 height 6
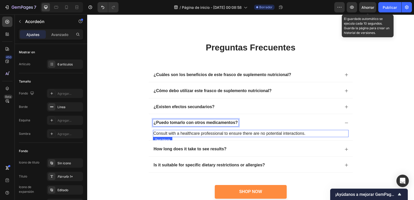
click at [196, 133] on p "Consult with a healthcare professional to ensure there are no potential interac…" at bounding box center [251, 134] width 195 height 6
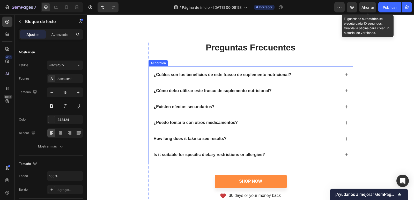
click at [345, 120] on div "¿Puedo tomarlo con otros medicamentos?" at bounding box center [251, 122] width 204 height 16
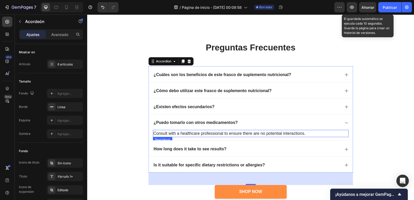
click at [227, 131] on p "Consult with a healthcare professional to ensure there are no potential interac…" at bounding box center [251, 134] width 195 height 6
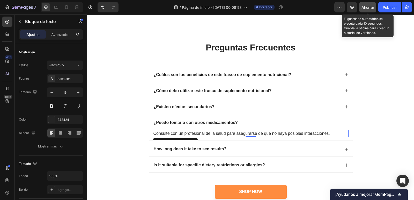
click at [367, 4] on button "Ahorrar" at bounding box center [367, 7] width 17 height 10
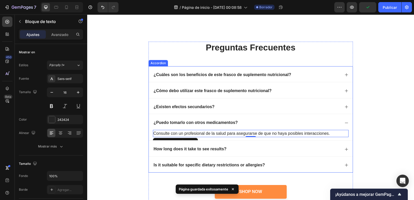
click at [346, 123] on icon at bounding box center [347, 123] width 4 height 4
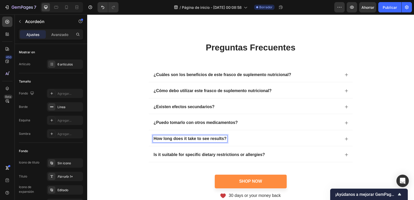
click at [185, 141] on p "How long does it take to see results?" at bounding box center [190, 138] width 73 height 5
click at [187, 140] on p "How long does it take to see results?" at bounding box center [190, 138] width 73 height 5
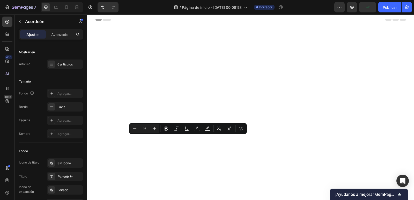
scroll to position [1702, 0]
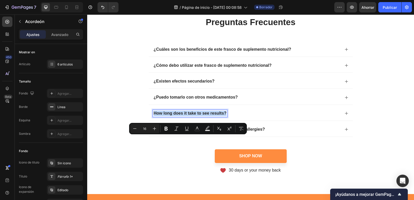
type input "28"
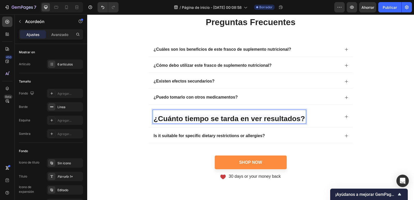
click at [189, 123] on span "¿Cuánto tiempo se tarda en ver resultados?" at bounding box center [230, 119] width 152 height 8
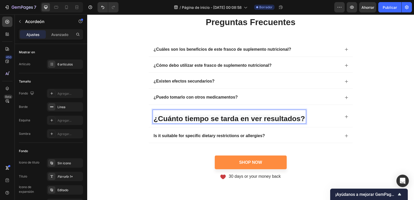
click at [189, 123] on span "¿Cuánto tiempo se tarda en ver resultados?" at bounding box center [230, 119] width 152 height 8
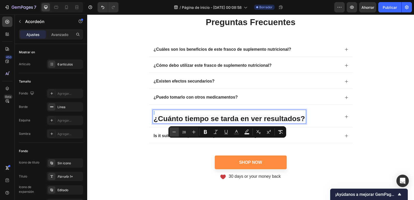
click at [176, 131] on icon "Barra de herramientas contextual del editor" at bounding box center [174, 131] width 5 height 5
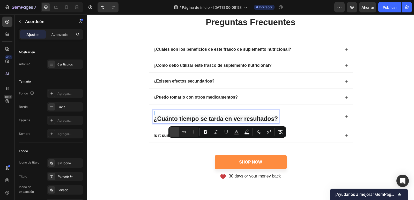
click at [176, 131] on icon "Barra de herramientas contextual del editor" at bounding box center [174, 131] width 5 height 5
type input "21"
click at [154, 122] on p "¿Cuánto tiempo se tarda en ver resultados?" at bounding box center [211, 116] width 114 height 11
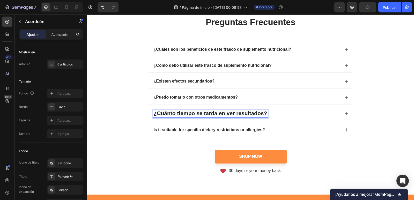
click at [170, 116] on span "¿Cuánto tiempo se tarda en ver resultados?" at bounding box center [211, 113] width 114 height 6
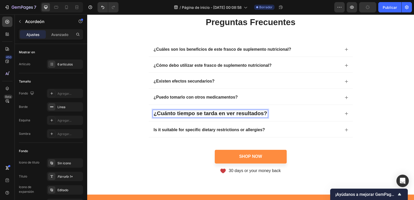
click at [170, 116] on span "¿Cuánto tiempo se tarda en ver resultados?" at bounding box center [211, 113] width 114 height 6
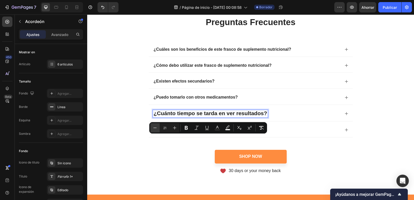
click at [159, 128] on button "Menos" at bounding box center [154, 127] width 9 height 9
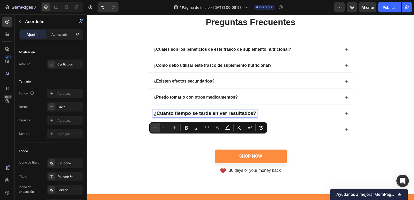
click at [159, 128] on button "Menos" at bounding box center [154, 127] width 9 height 9
type input "17"
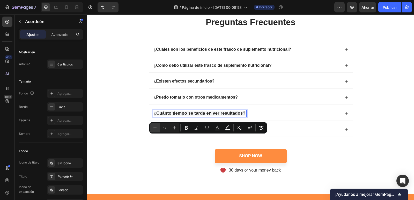
click at [159, 128] on button "Menos" at bounding box center [154, 127] width 9 height 9
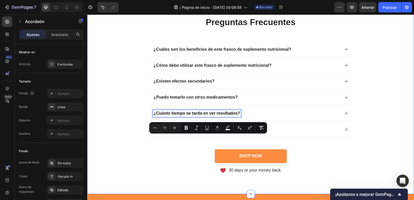
click at [128, 147] on div "preguntas frecuentes Heading ¿Cuáles son los beneficios de este frasco de suple…" at bounding box center [250, 94] width 317 height 157
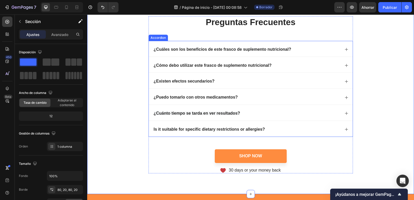
click at [185, 100] on p "¿Puedo tomarlo con otros medicamentos?" at bounding box center [196, 97] width 84 height 5
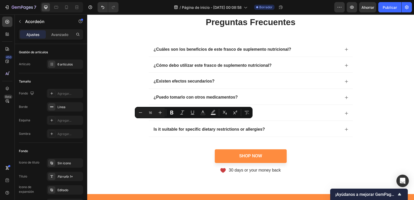
click at [181, 117] on div "¿Cuánto tiempo se tarda en ver resultados?" at bounding box center [197, 113] width 88 height 7
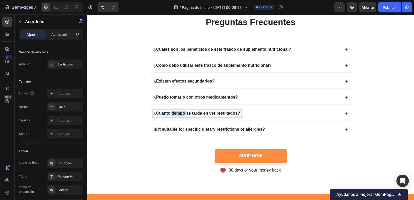
click at [181, 117] on div "¿Cuánto tiempo se tarda en ver resultados?" at bounding box center [197, 113] width 88 height 7
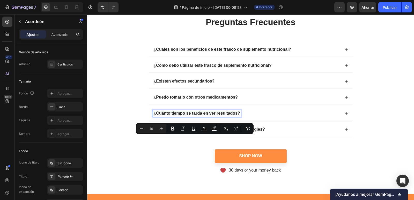
click at [169, 132] on p "Is it suitable for specific dietary restrictions or allergies?" at bounding box center [209, 129] width 111 height 5
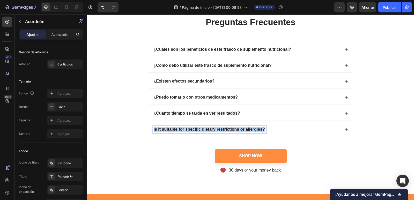
click at [169, 132] on p "Is it suitable for specific dietary restrictions or allergies?" at bounding box center [209, 129] width 111 height 5
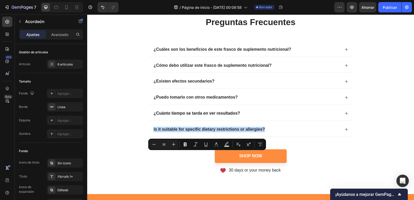
click at [346, 116] on icon at bounding box center [347, 113] width 4 height 4
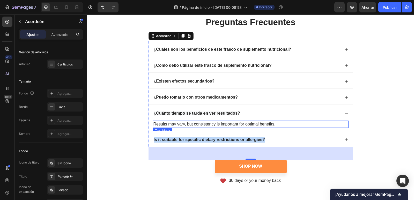
click at [215, 127] on p "Results may vary, but consistency is important for optimal benefits." at bounding box center [251, 124] width 195 height 6
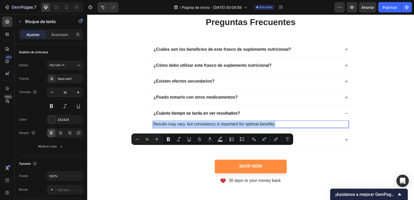
copy p "Results may vary, but consistency is important for optimal benefits."
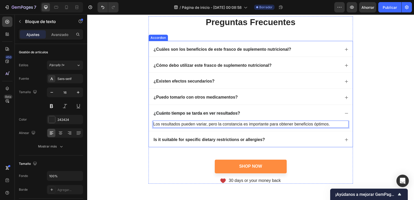
click at [237, 143] on p "Is it suitable for specific dietary restrictions or allergies?" at bounding box center [209, 139] width 111 height 5
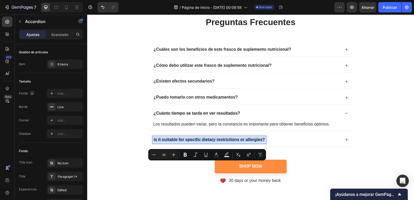
copy p "Is it suitable for specific dietary restrictions or allergies?"
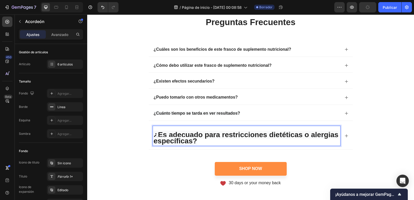
scroll to position [1691, 0]
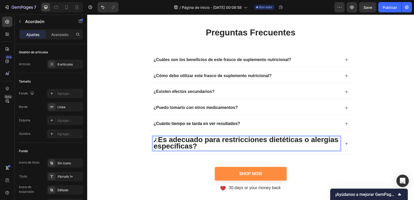
click at [197, 150] on p "¿Es adecuado para restricciones dietéticas o alergias específicas?" at bounding box center [247, 143] width 186 height 13
click at [189, 150] on span "¿Es adecuado para restricciones dietéticas o alergias específicas?" at bounding box center [246, 143] width 185 height 15
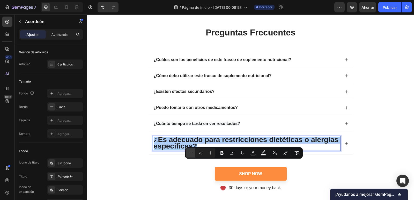
click at [192, 153] on icon "Editor contextual toolbar" at bounding box center [190, 152] width 5 height 5
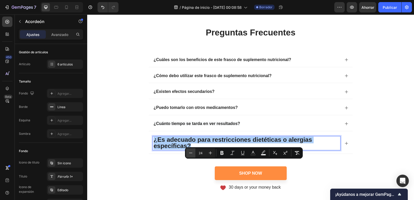
click at [192, 153] on icon "Editor contextual toolbar" at bounding box center [190, 152] width 5 height 5
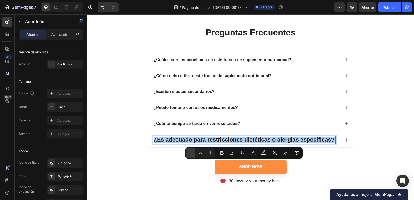
click at [192, 153] on icon "Editor contextual toolbar" at bounding box center [190, 152] width 5 height 5
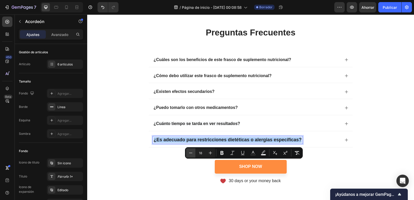
click at [192, 153] on icon "Editor contextual toolbar" at bounding box center [190, 152] width 5 height 5
click at [190, 154] on icon "Editor contextual toolbar" at bounding box center [190, 152] width 5 height 5
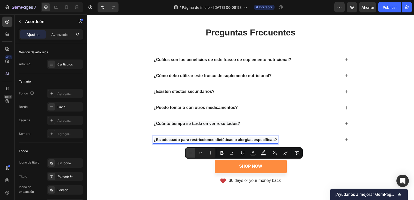
type input "15"
click at [208, 153] on icon "Editor contextual toolbar" at bounding box center [210, 152] width 5 height 5
click at [345, 142] on icon at bounding box center [347, 140] width 4 height 4
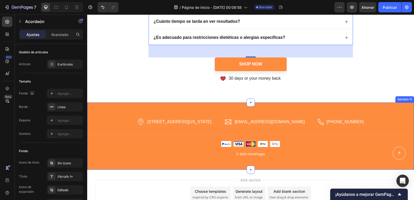
scroll to position [1769, 0]
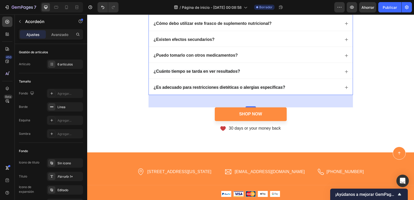
click at [347, 89] on div "¿Es adecuado para restricciones dietéticas o alergias específicas?" at bounding box center [251, 87] width 204 height 16
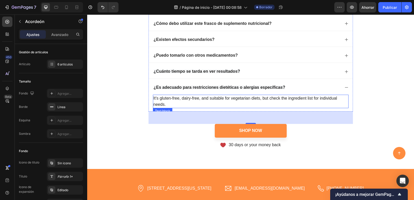
click at [206, 100] on p "It's gluten-free, dairy-free, and suitable for vegetarian diets, but check the …" at bounding box center [251, 101] width 195 height 12
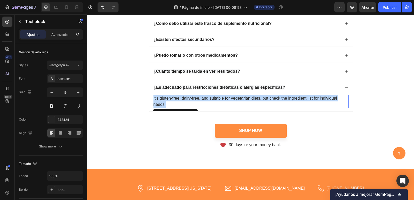
click at [206, 100] on p "It's gluten-free, dairy-free, and suitable for vegetarian diets, but check the …" at bounding box center [251, 101] width 195 height 12
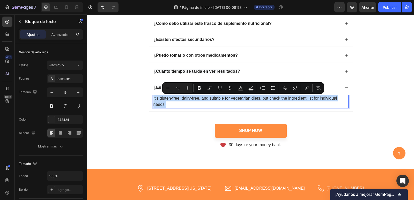
copy p "It's gluten-free, dairy-free, and suitable for vegetarian diets, but check the …"
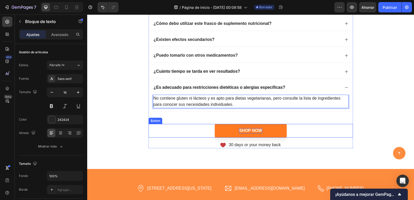
click at [247, 129] on div "Shop Now" at bounding box center [250, 130] width 23 height 5
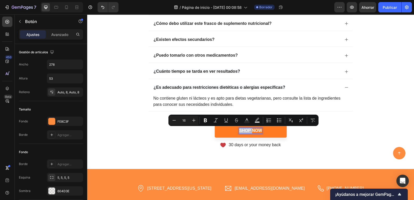
click at [247, 129] on p "Shop Now" at bounding box center [250, 130] width 23 height 5
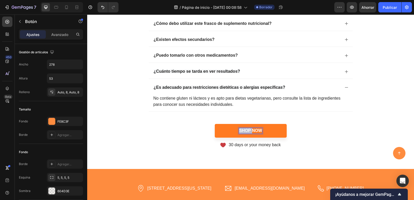
click at [247, 129] on p "Shop Now" at bounding box center [250, 130] width 23 height 5
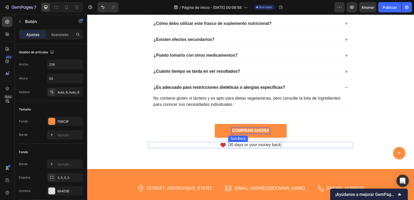
click at [257, 146] on p "30 days or your money back" at bounding box center [255, 144] width 52 height 5
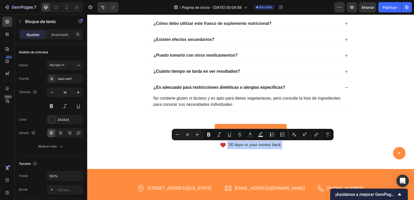
copy p "30 days or your money back"
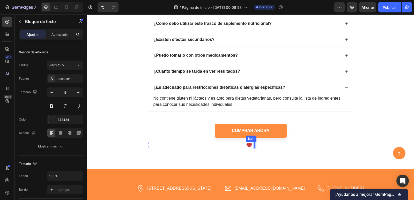
click at [247, 145] on icon at bounding box center [249, 145] width 5 height 5
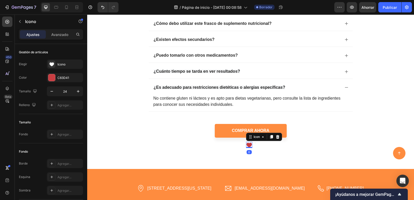
click at [249, 145] on icon at bounding box center [249, 145] width 5 height 5
click at [246, 144] on icon at bounding box center [249, 145] width 6 height 6
click at [247, 145] on icon at bounding box center [249, 145] width 5 height 5
click at [250, 145] on icon at bounding box center [249, 145] width 5 height 5
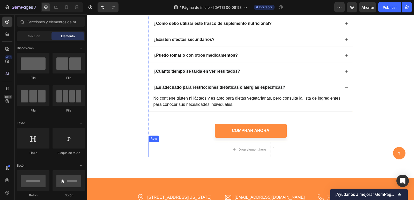
click at [282, 150] on div "Drop element here Text Block Row" at bounding box center [251, 150] width 205 height 16
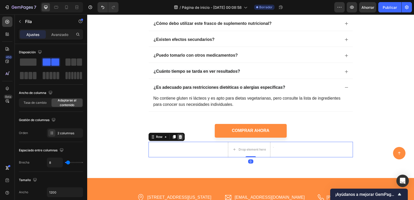
click at [178, 137] on icon at bounding box center [180, 137] width 4 height 4
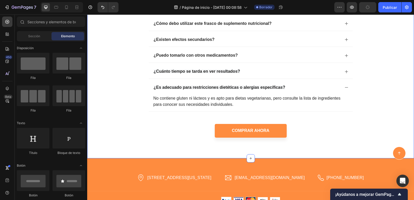
scroll to position [1795, 0]
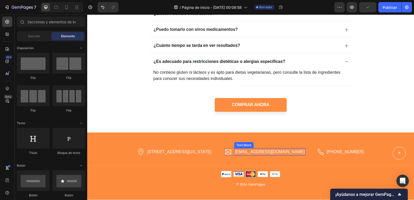
click at [268, 153] on p "hello.gempages@gmail.com" at bounding box center [270, 152] width 70 height 6
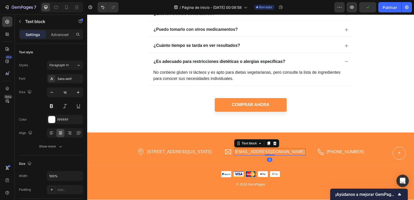
click at [268, 153] on p "hello.gempages@gmail.com" at bounding box center [270, 152] width 70 height 6
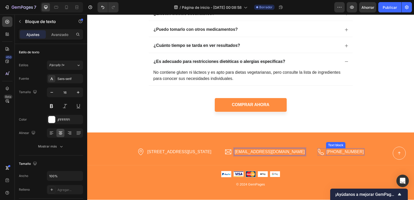
click at [337, 151] on p "0917-778-899" at bounding box center [345, 152] width 37 height 6
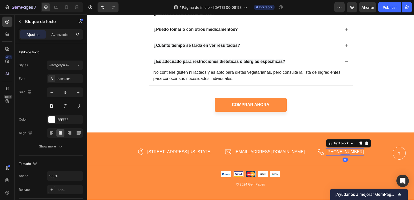
click at [337, 151] on p "0917-778-899" at bounding box center [345, 152] width 37 height 6
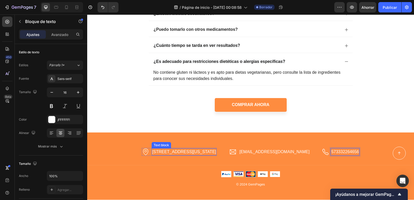
click at [198, 153] on p "2118 Thornridge Cir, Connecticut 35624" at bounding box center [184, 152] width 64 height 6
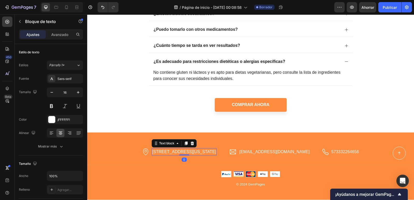
click at [200, 150] on p "2118 Thornridge Cir, Connecticut 35624" at bounding box center [184, 152] width 64 height 6
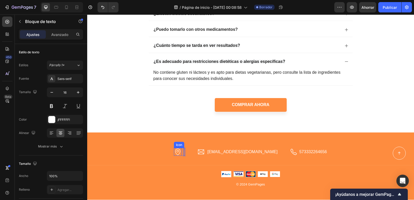
click at [180, 149] on icon at bounding box center [177, 152] width 5 height 7
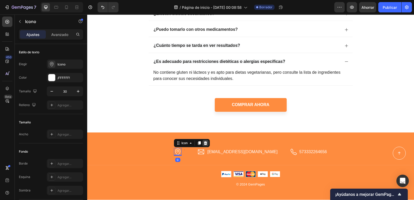
click at [207, 145] on icon at bounding box center [205, 143] width 3 height 4
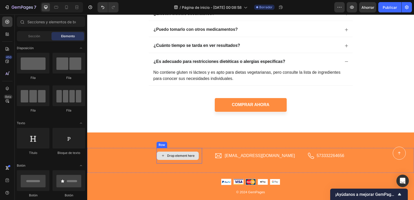
click at [192, 155] on div "Drop element here" at bounding box center [180, 156] width 27 height 4
click at [199, 161] on div "Drop element here" at bounding box center [178, 156] width 42 height 16
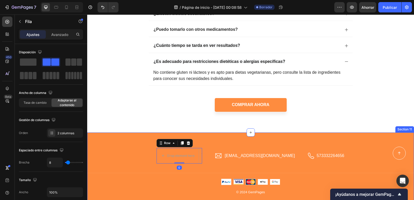
click at [192, 141] on div at bounding box center [188, 143] width 6 height 6
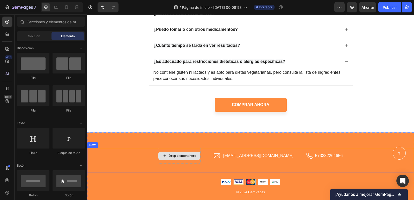
click at [201, 151] on div "Drop element here" at bounding box center [179, 156] width 42 height 16
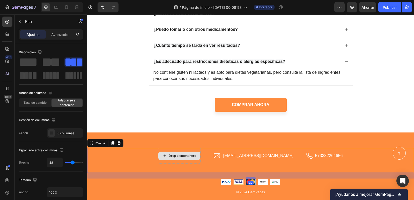
click at [201, 161] on div "Drop element here" at bounding box center [179, 156] width 42 height 16
click at [174, 151] on div "Drop element here" at bounding box center [179, 156] width 42 height 16
click at [192, 162] on div "Drop element here" at bounding box center [179, 156] width 42 height 16
click at [161, 159] on div "Drop element here Icon avidshocol@gmail.com Text block Row Icon 573332264656 Te…" at bounding box center [250, 160] width 327 height 25
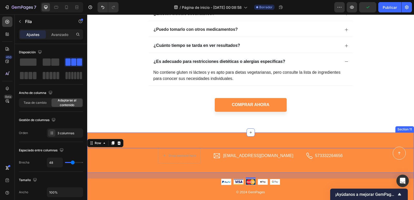
click at [149, 140] on div "Drop element here Icon avidshocol@gmail.com Text block Row Icon 573332264656 Te…" at bounding box center [250, 170] width 327 height 75
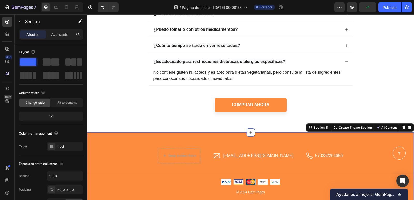
click at [331, 170] on div "Drop element here Icon avidshocol@gmail.com Text block Row Icon 573332264656 Te…" at bounding box center [250, 160] width 327 height 25
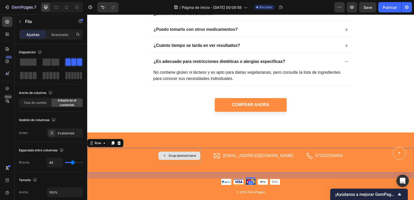
click at [196, 156] on div "Drop element here" at bounding box center [182, 156] width 27 height 4
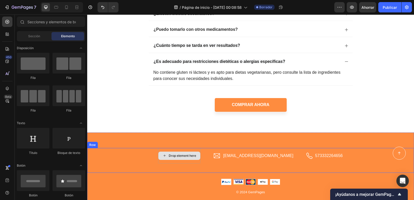
click at [193, 155] on div "Drop element here" at bounding box center [182, 156] width 27 height 4
click at [179, 162] on div "Drop element here" at bounding box center [179, 156] width 42 height 16
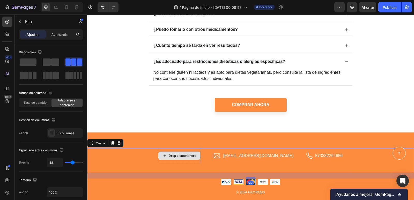
click at [183, 162] on div "Drop element here" at bounding box center [179, 156] width 42 height 16
click at [215, 158] on div "Drop element here Icon avidshocol@gmail.com Text block Row Icon 573332264656 Te…" at bounding box center [250, 160] width 327 height 25
click at [237, 154] on p "avidshocol@gmail.com" at bounding box center [259, 156] width 70 height 6
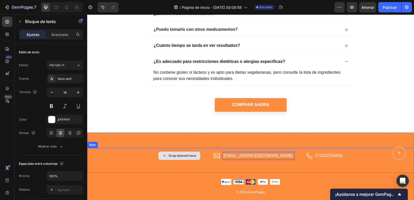
drag, startPoint x: 253, startPoint y: 155, endPoint x: 203, endPoint y: 152, distance: 50.3
click at [291, 167] on div "Drop element here Icon avidshocol@gmail.com Text block 0 Row Icon 573332264656 …" at bounding box center [250, 160] width 327 height 25
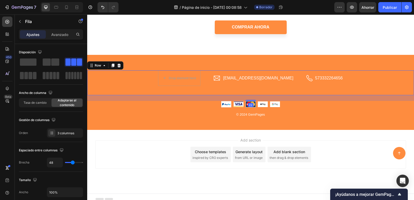
scroll to position [1877, 0]
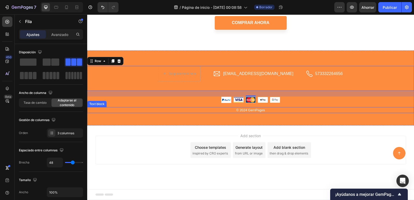
click at [251, 110] on p "© 2024 GemPages" at bounding box center [251, 110] width 326 height 5
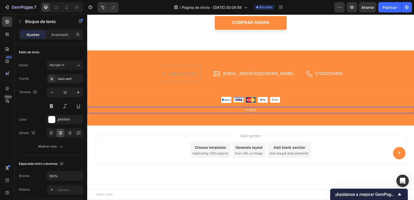
click at [255, 109] on p "© 2024" at bounding box center [251, 110] width 326 height 5
drag, startPoint x: 254, startPoint y: 110, endPoint x: 235, endPoint y: 111, distance: 18.9
click at [235, 111] on p "© 2024" at bounding box center [251, 110] width 326 height 5
click at [258, 112] on div "Rich Text Editor. Editing area: main" at bounding box center [250, 110] width 327 height 6
click at [259, 108] on div "Rich Text Editor. Editing area: main" at bounding box center [250, 110] width 327 height 6
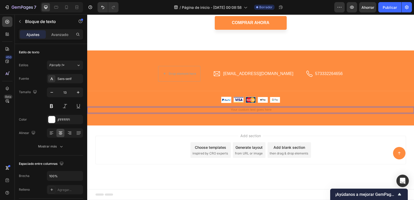
click at [253, 111] on div "Rich Text Editor. Editing area: main" at bounding box center [250, 110] width 327 height 6
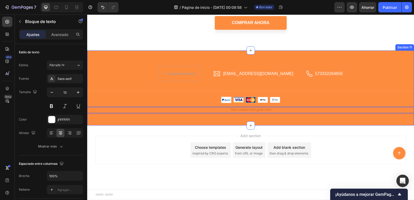
click at [181, 114] on div "Drop element here Icon avidshocol@gmail.com Text block Row Icon 573332264656 Te…" at bounding box center [250, 88] width 327 height 75
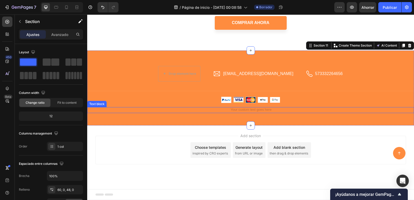
click at [182, 109] on div "Rich Text Editor. Editing area: main" at bounding box center [250, 110] width 327 height 6
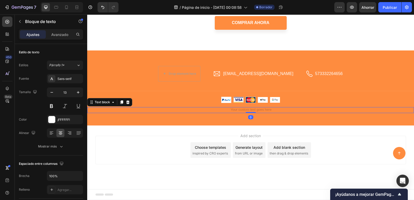
click at [129, 102] on icon at bounding box center [127, 102] width 3 height 4
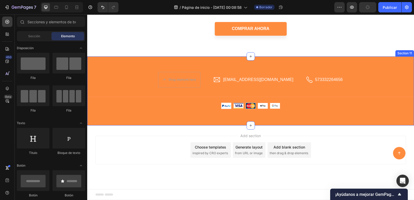
scroll to position [1871, 0]
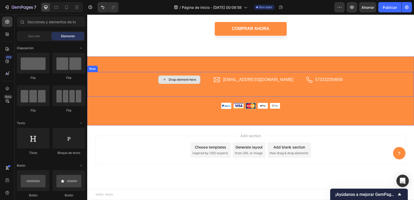
click at [175, 86] on div "Drop element here" at bounding box center [179, 80] width 42 height 16
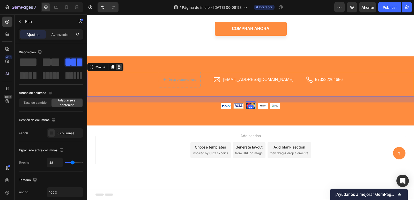
click at [119, 68] on icon at bounding box center [119, 67] width 4 height 4
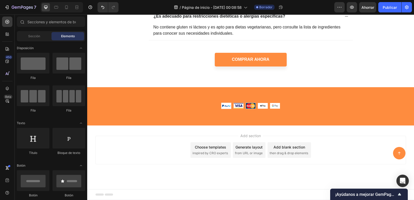
scroll to position [1840, 0]
click at [200, 148] on div "Choose templates" at bounding box center [210, 147] width 31 height 5
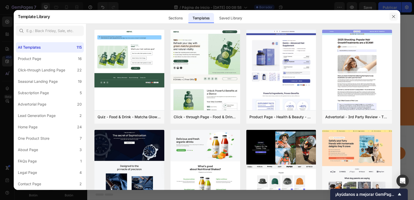
click at [394, 16] on icon "button" at bounding box center [394, 17] width 4 height 4
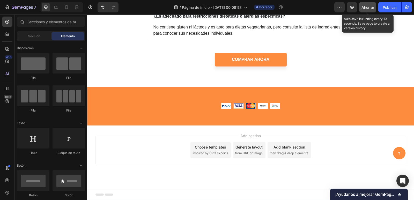
click at [367, 8] on font "Ahorrar" at bounding box center [368, 7] width 13 height 4
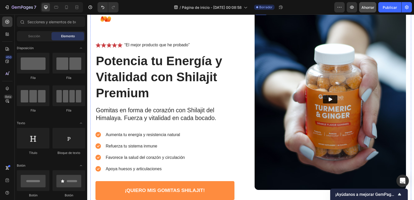
scroll to position [0, 0]
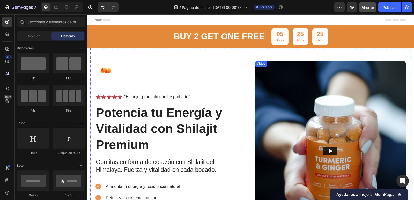
click at [338, 114] on img at bounding box center [331, 151] width 152 height 181
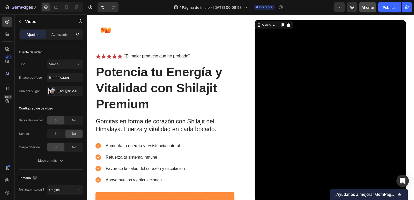
scroll to position [26, 0]
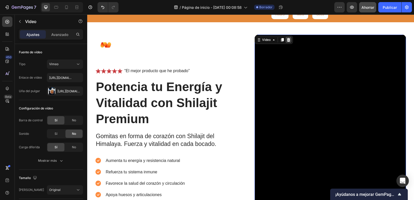
click at [287, 41] on icon at bounding box center [288, 40] width 3 height 4
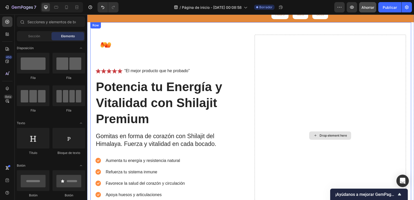
click at [341, 97] on div "Drop element here" at bounding box center [331, 136] width 152 height 202
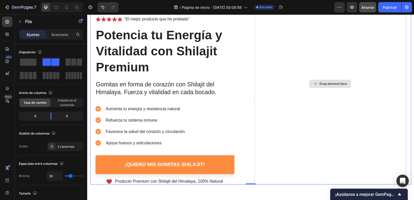
click at [332, 68] on div "Drop element here" at bounding box center [331, 84] width 152 height 202
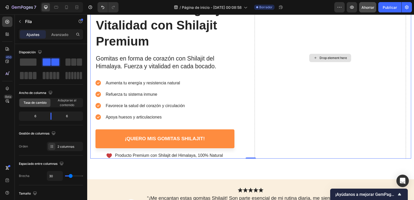
click at [334, 57] on div "Drop element here" at bounding box center [333, 58] width 27 height 4
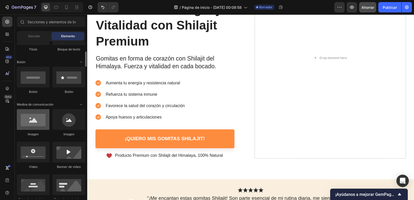
click at [41, 128] on div at bounding box center [33, 119] width 33 height 21
click at [41, 124] on div at bounding box center [33, 119] width 33 height 21
drag, startPoint x: 42, startPoint y: 111, endPoint x: 42, endPoint y: 116, distance: 5.2
click at [42, 112] on div at bounding box center [33, 119] width 33 height 21
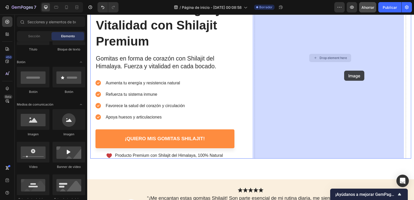
drag, startPoint x: 129, startPoint y: 130, endPoint x: 298, endPoint y: 108, distance: 170.3
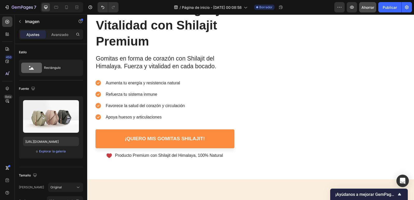
scroll to position [0, 0]
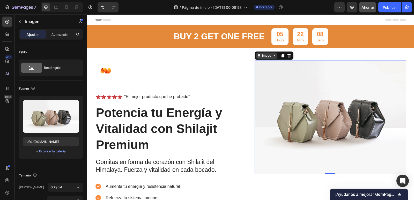
click at [270, 66] on div "Image 0" at bounding box center [331, 118] width 152 height 114
click at [270, 57] on div "Image" at bounding box center [266, 55] width 11 height 5
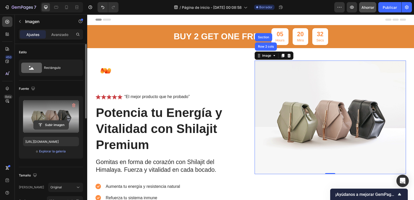
click at [48, 122] on input "file" at bounding box center [51, 125] width 35 height 9
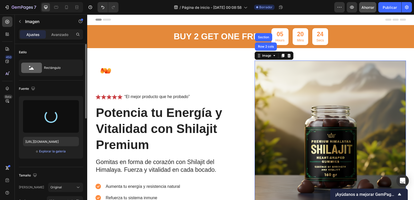
type input "https://cdn.shopify.com/s/files/1/0768/2870/5006/files/gempages_585788676244505…"
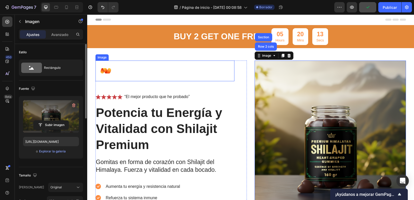
click at [111, 74] on img at bounding box center [106, 71] width 21 height 21
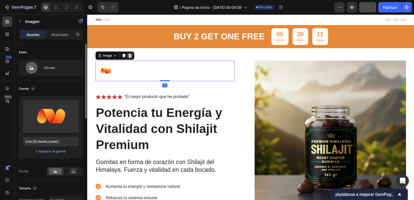
click at [128, 57] on icon at bounding box center [130, 56] width 4 height 4
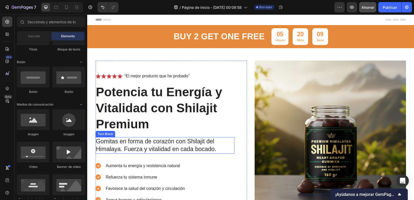
scroll to position [155, 0]
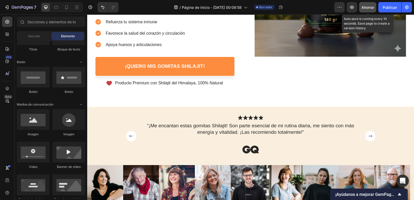
click at [370, 10] on div "Ahorrar" at bounding box center [368, 7] width 13 height 5
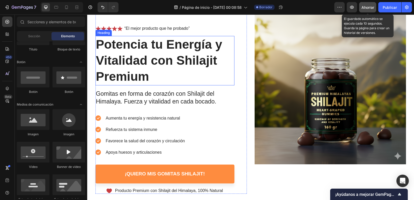
scroll to position [0, 0]
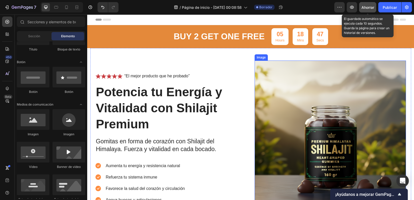
drag, startPoint x: 272, startPoint y: 102, endPoint x: 105, endPoint y: 118, distance: 167.8
click at [272, 102] on img at bounding box center [331, 137] width 152 height 152
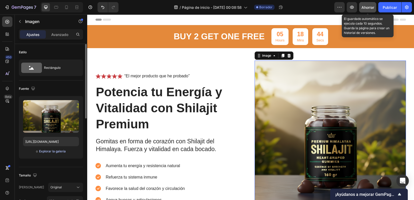
click at [51, 153] on font "Explorar la galería" at bounding box center [52, 151] width 27 height 4
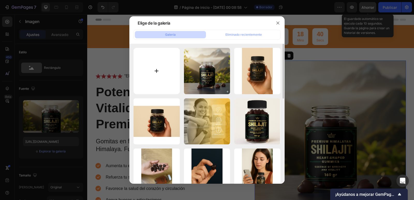
click at [159, 74] on input "file" at bounding box center [157, 71] width 46 height 46
type input "C:\fakepath\Gemini_Generated_Image_yirwmmyirwmmyirw (1).png"
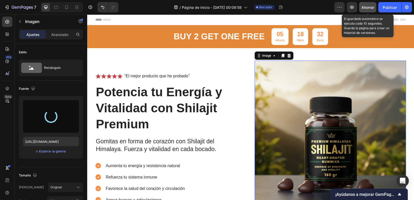
type input "https://cdn.shopify.com/s/files/1/0768/2870/5006/files/gempages_585788676244505…"
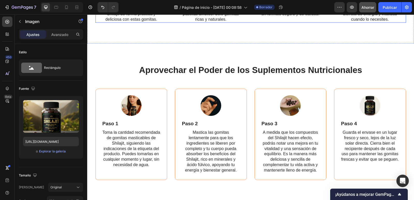
scroll to position [492, 0]
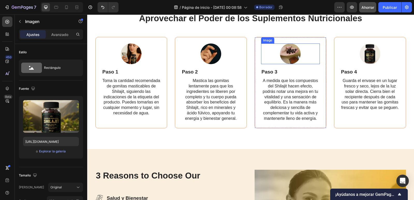
click at [292, 53] on img at bounding box center [290, 54] width 21 height 21
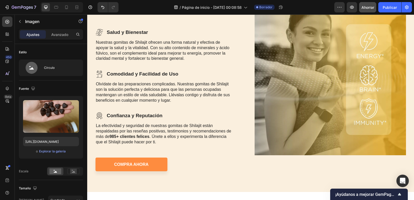
scroll to position [622, 0]
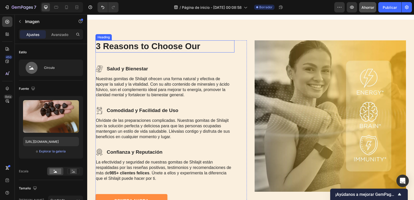
click at [146, 48] on h2 "3 Reasons to Choose Our" at bounding box center [165, 46] width 139 height 12
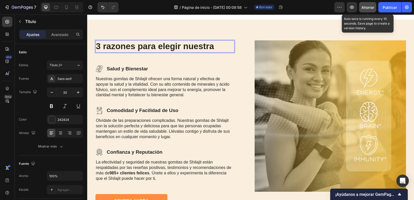
drag, startPoint x: 367, startPoint y: 8, endPoint x: 113, endPoint y: 92, distance: 267.4
click at [367, 8] on font "Ahorrar" at bounding box center [368, 7] width 13 height 4
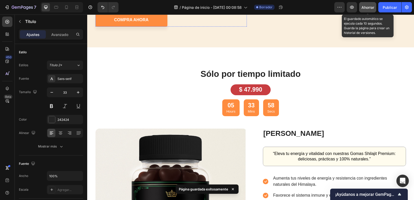
scroll to position [829, 0]
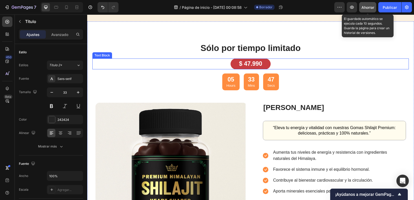
click at [247, 62] on p "$ 47.990" at bounding box center [250, 64] width 23 height 8
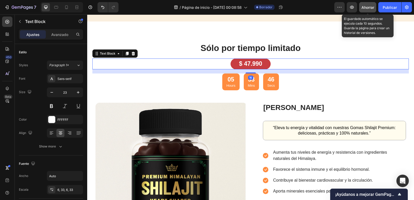
click at [248, 63] on p "$ 47.990" at bounding box center [250, 64] width 23 height 8
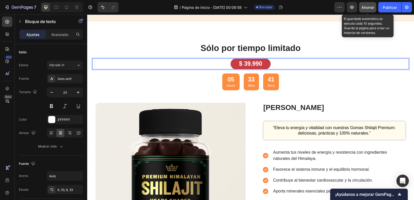
click at [370, 7] on font "Ahorrar" at bounding box center [368, 7] width 13 height 4
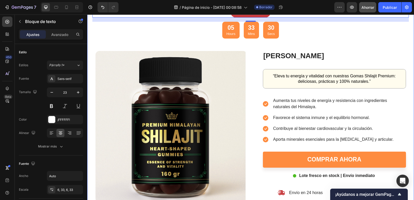
scroll to position [803, 0]
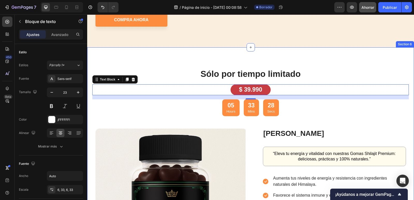
click at [377, 59] on div "Sólo por tiempo limitado Heading $ 39.990 Text Block 16 05 Hours 33 Mins 28 Sec…" at bounding box center [250, 174] width 327 height 254
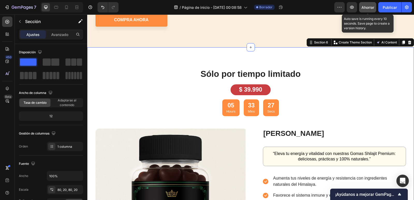
click at [366, 8] on font "Ahorrar" at bounding box center [368, 7] width 13 height 4
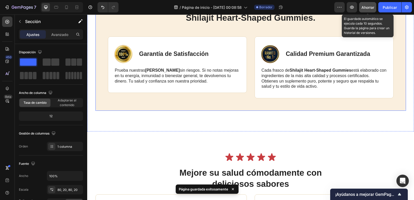
scroll to position [1114, 0]
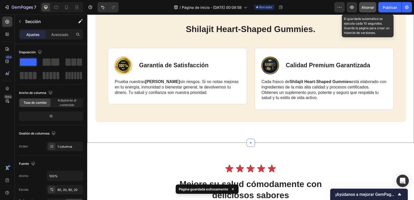
click at [229, 138] on div "Shilajit Heart-Shaped Gummies . Heading Image Garantía de Satisfacción Text Blo…" at bounding box center [250, 66] width 327 height 153
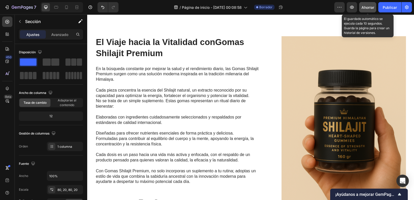
scroll to position [1528, 0]
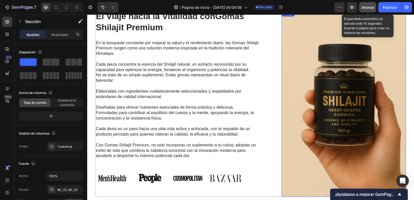
click at [321, 124] on img at bounding box center [344, 103] width 125 height 187
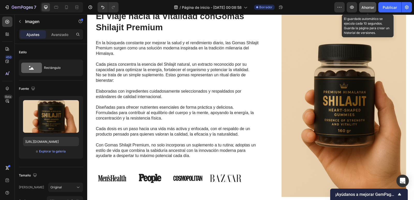
click at [318, 123] on img at bounding box center [344, 103] width 125 height 187
click at [308, 131] on img at bounding box center [344, 103] width 125 height 187
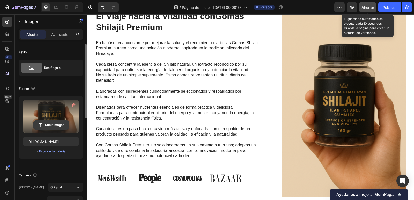
click at [48, 125] on input "file" at bounding box center [51, 125] width 35 height 9
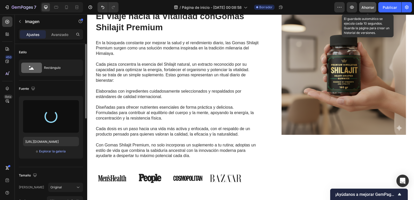
type input "https://cdn.shopify.com/s/files/1/0768/2870/5006/files/gempages_585788676244505…"
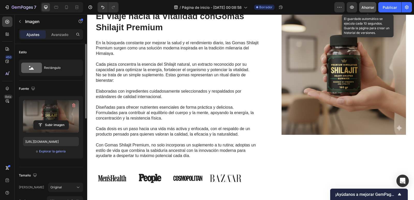
click at [399, 128] on img at bounding box center [344, 72] width 125 height 125
click at [398, 128] on img at bounding box center [344, 72] width 125 height 125
click at [333, 95] on img at bounding box center [344, 72] width 125 height 125
click at [326, 77] on img at bounding box center [344, 72] width 125 height 125
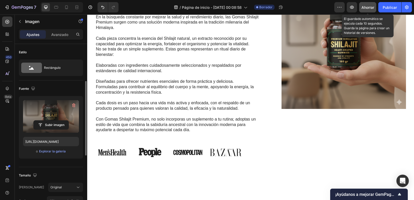
scroll to position [26, 0]
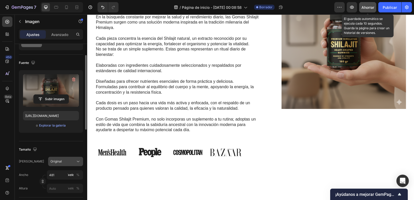
click at [74, 160] on div "Original" at bounding box center [63, 161] width 24 height 5
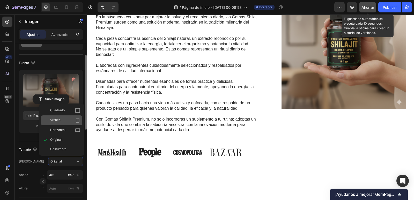
click at [70, 122] on div "Vertical" at bounding box center [65, 120] width 30 height 5
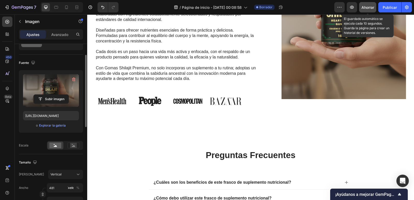
scroll to position [1528, 0]
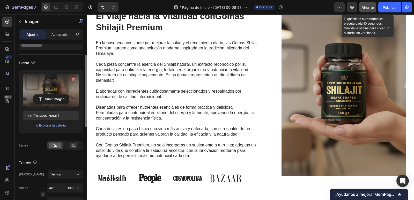
click at [372, 4] on button "Ahorrar" at bounding box center [367, 7] width 17 height 10
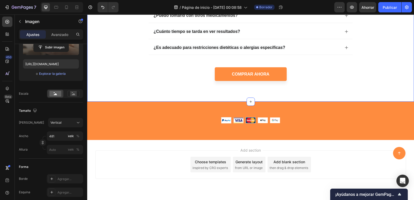
scroll to position [1783, 0]
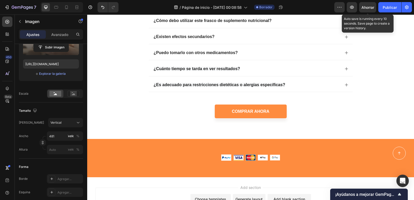
click at [365, 8] on font "Ahorrar" at bounding box center [368, 7] width 13 height 4
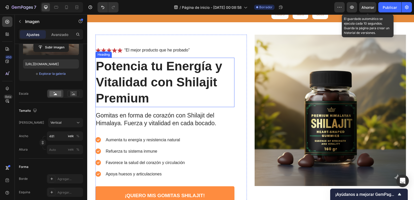
scroll to position [52, 0]
